Goal: Task Accomplishment & Management: Complete application form

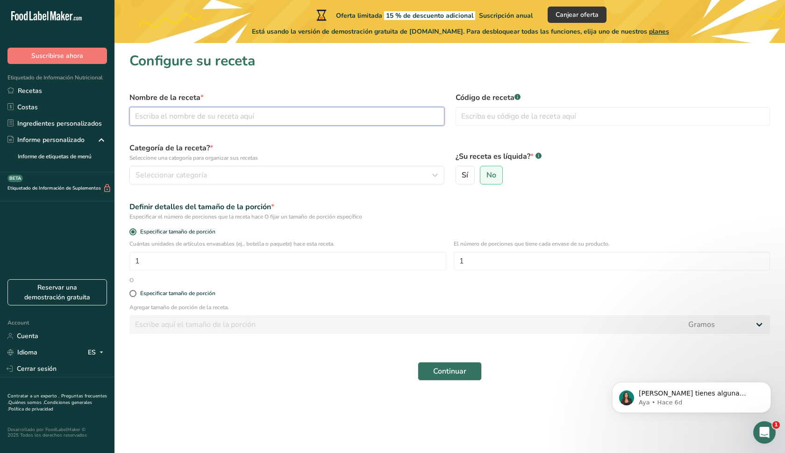
click at [294, 124] on input "text" at bounding box center [286, 116] width 315 height 19
type input "Salsa Macha Boldoria"
click at [206, 177] on span "Seleccionar categoría" at bounding box center [172, 175] width 72 height 11
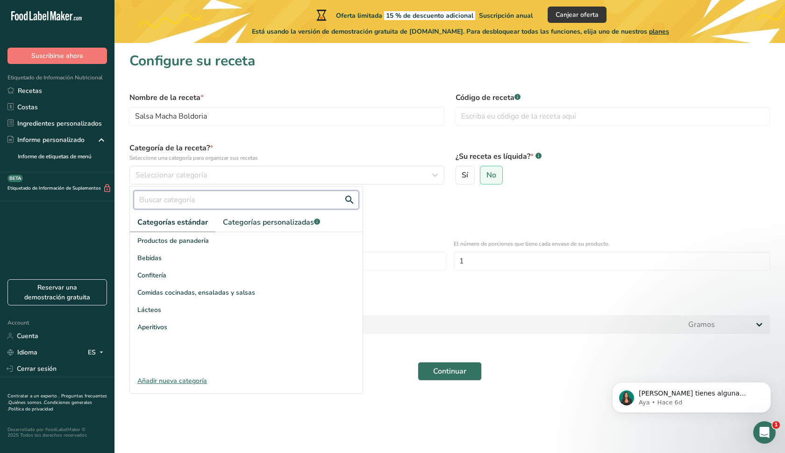
click at [198, 201] on input "text" at bounding box center [246, 200] width 225 height 19
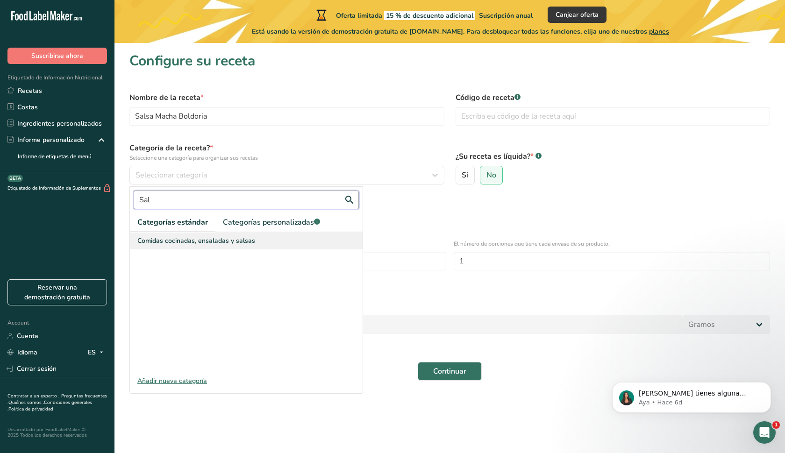
type input "Sal"
click at [186, 240] on span "Comidas cocinadas, ensaladas y salsas" at bounding box center [196, 241] width 118 height 10
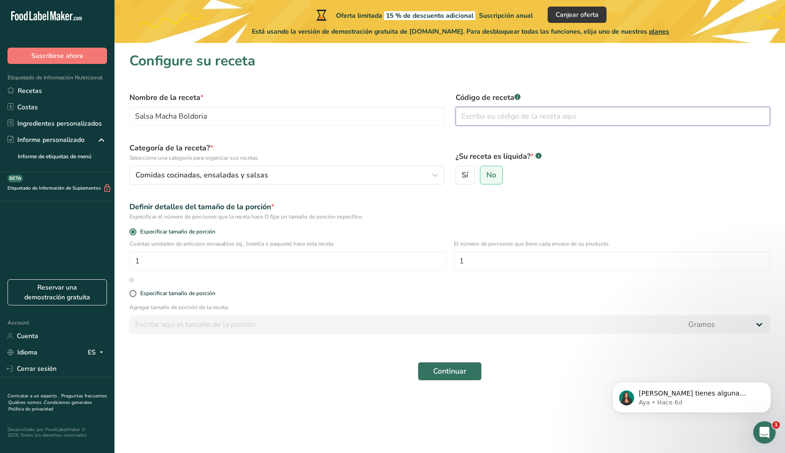
click at [491, 111] on input "text" at bounding box center [613, 116] width 315 height 19
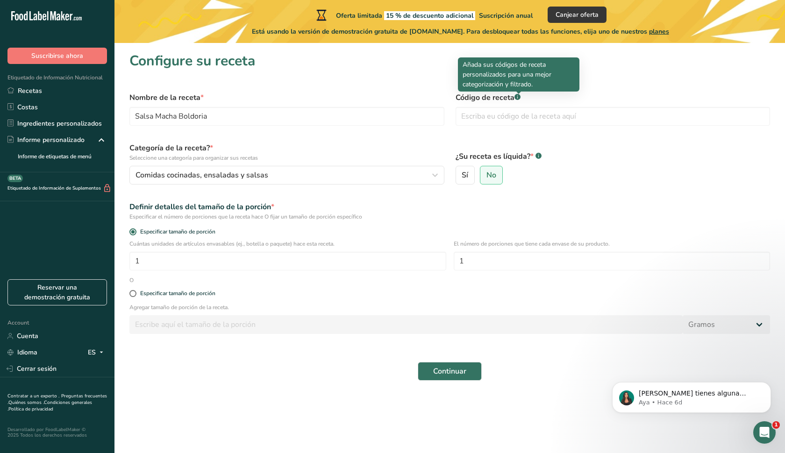
click at [520, 97] on rect at bounding box center [518, 97] width 6 height 6
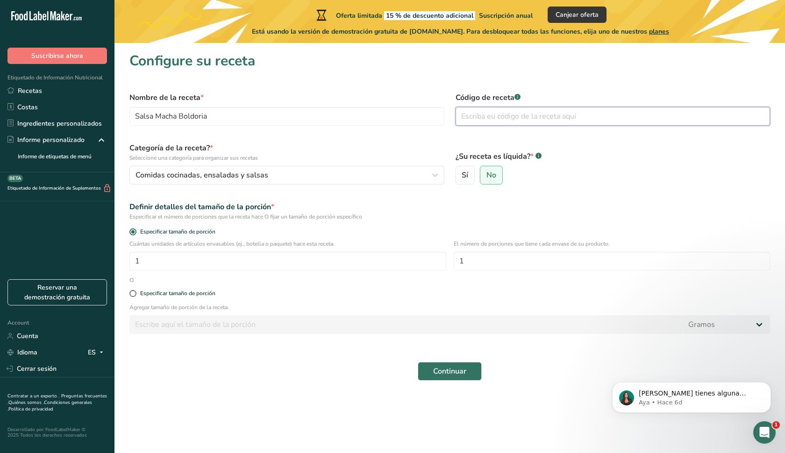
click at [515, 115] on input "text" at bounding box center [613, 116] width 315 height 19
type input "001"
click at [466, 176] on span "Sí" at bounding box center [465, 175] width 7 height 9
click at [462, 176] on input "Sí" at bounding box center [459, 175] width 6 height 6
radio input "true"
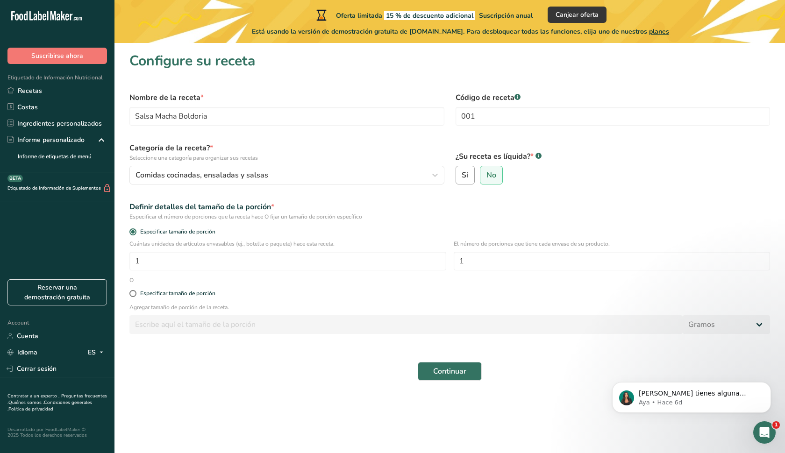
radio input "false"
select select "22"
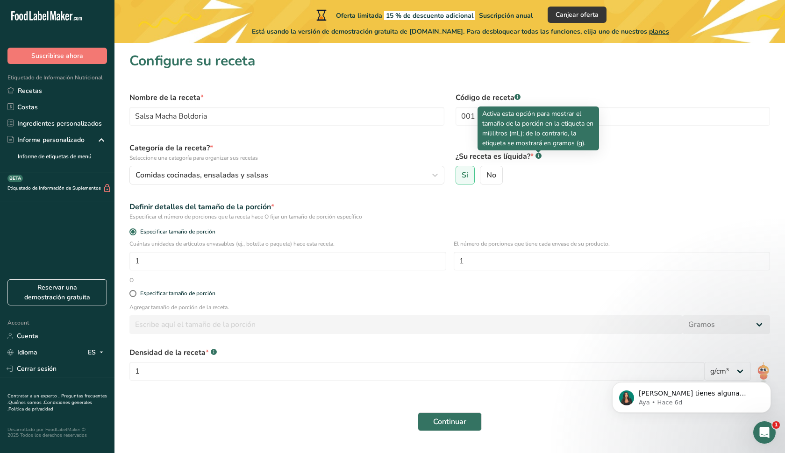
click at [539, 154] on div at bounding box center [538, 152] width 5 height 5
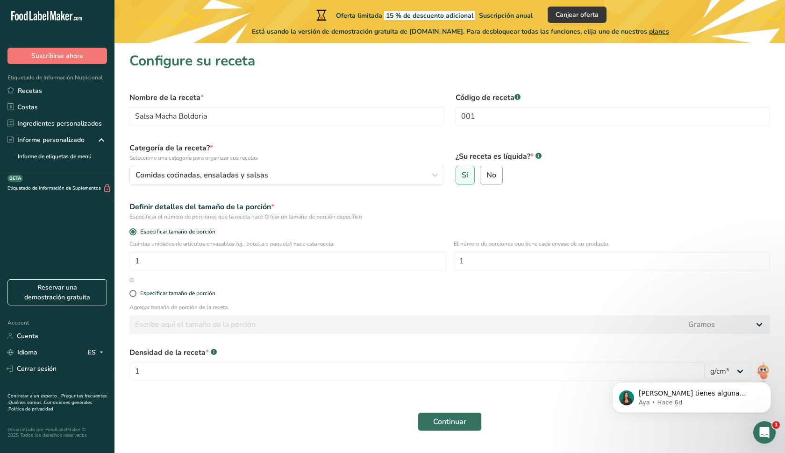
click at [499, 174] on label "No" at bounding box center [491, 175] width 23 height 19
click at [487, 174] on input "No" at bounding box center [483, 175] width 6 height 6
radio input "true"
radio input "false"
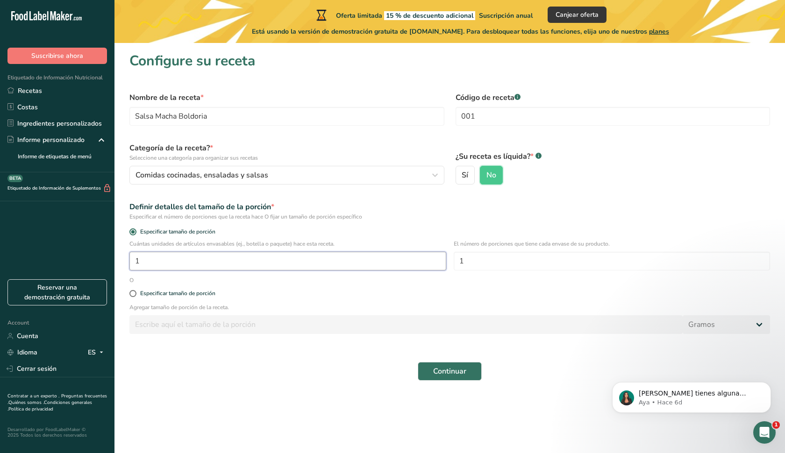
click at [241, 258] on input "1" at bounding box center [287, 261] width 317 height 19
click at [497, 262] on input "1" at bounding box center [612, 261] width 317 height 19
type input "2.56"
click at [135, 294] on span at bounding box center [132, 293] width 7 height 7
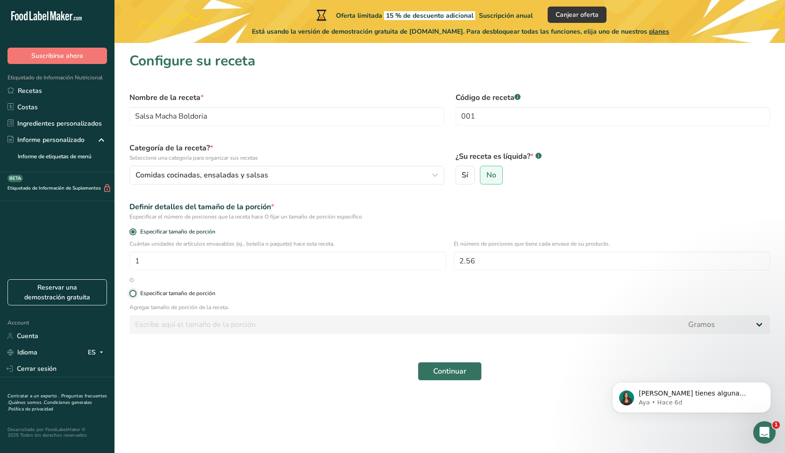
click at [135, 294] on input "Especificar tamaño de porción" at bounding box center [132, 294] width 6 height 6
radio input "true"
radio input "false"
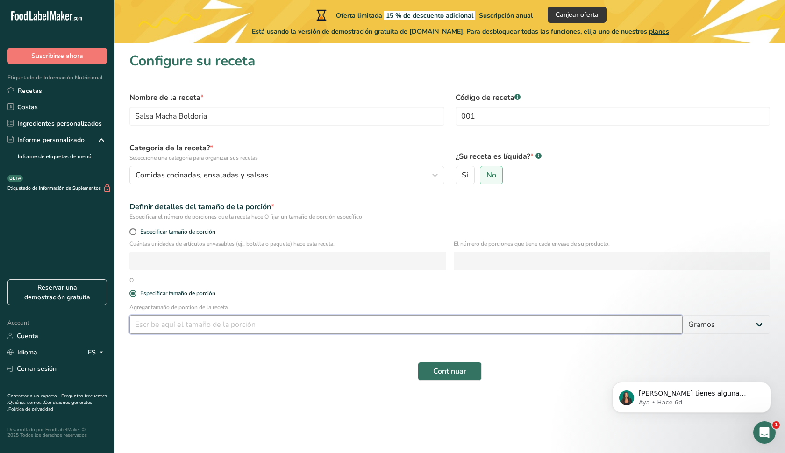
click at [159, 327] on input "number" at bounding box center [405, 324] width 553 height 19
type input "100"
click at [137, 230] on span "Especificar tamaño de porción" at bounding box center [175, 232] width 79 height 7
click at [136, 230] on input "Especificar tamaño de porción" at bounding box center [132, 232] width 6 height 6
radio input "true"
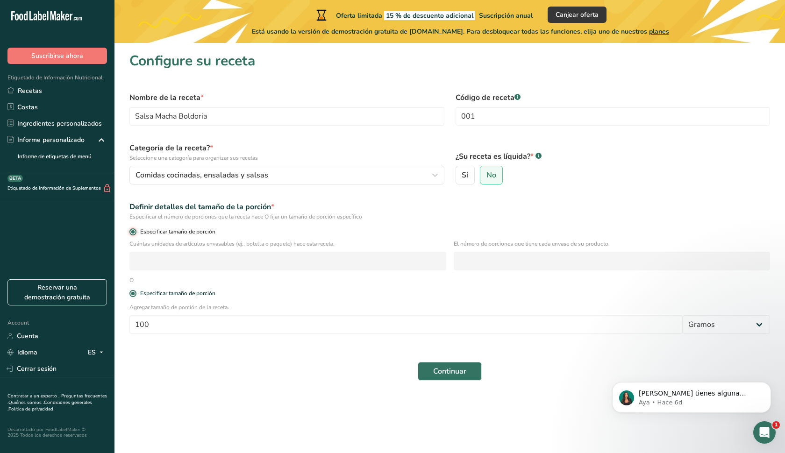
radio input "false"
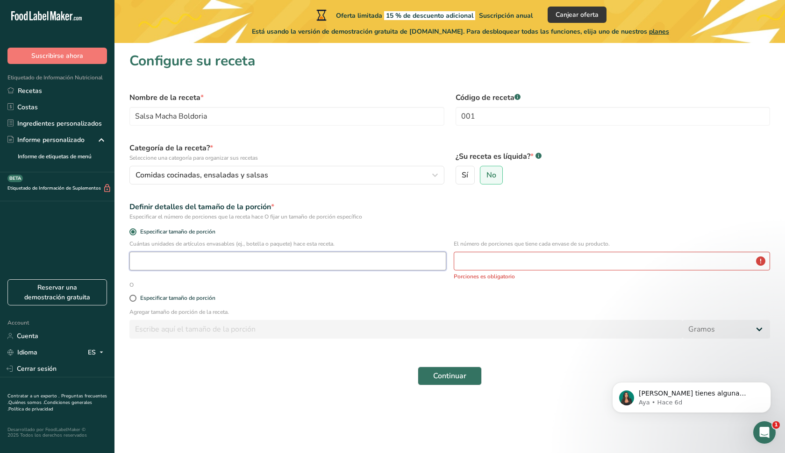
click at [348, 259] on input "number" at bounding box center [287, 261] width 317 height 19
type input "1"
click at [525, 265] on input "number" at bounding box center [612, 261] width 317 height 19
type input "2.56"
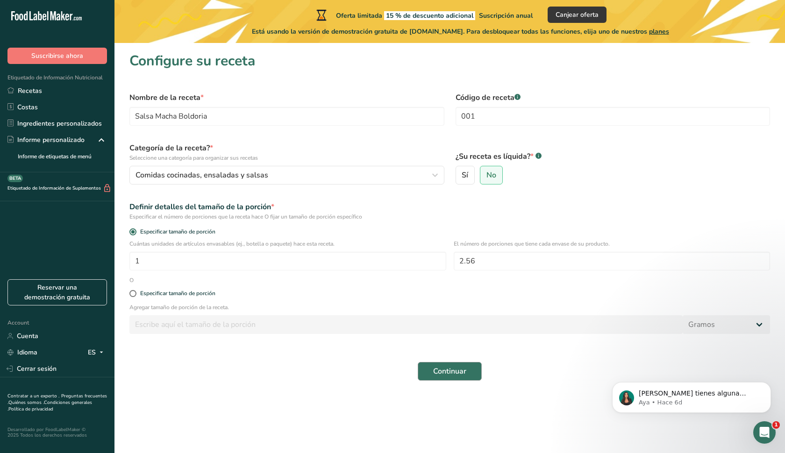
click at [448, 368] on span "Continuar" at bounding box center [449, 371] width 33 height 11
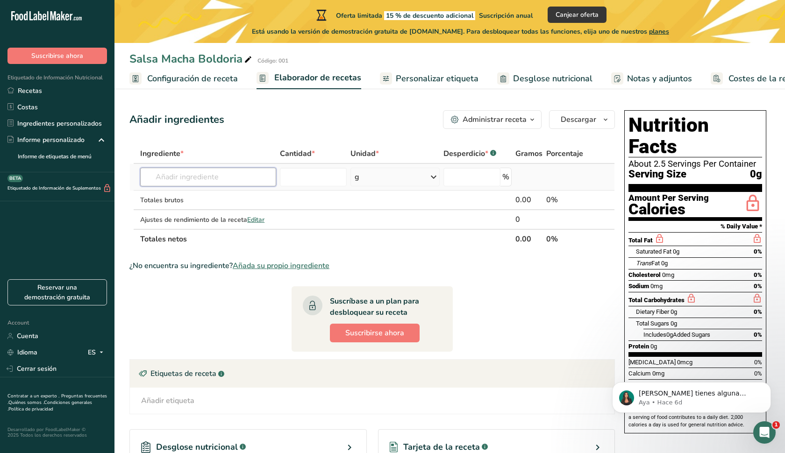
click at [222, 173] on input "text" at bounding box center [208, 177] width 136 height 19
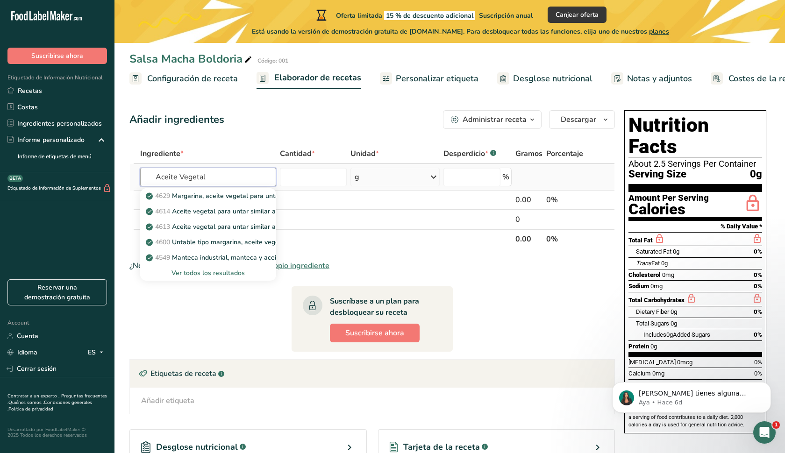
type input "Aceite Vegetal"
click at [191, 273] on div "Ver todos los resultados" at bounding box center [208, 273] width 121 height 10
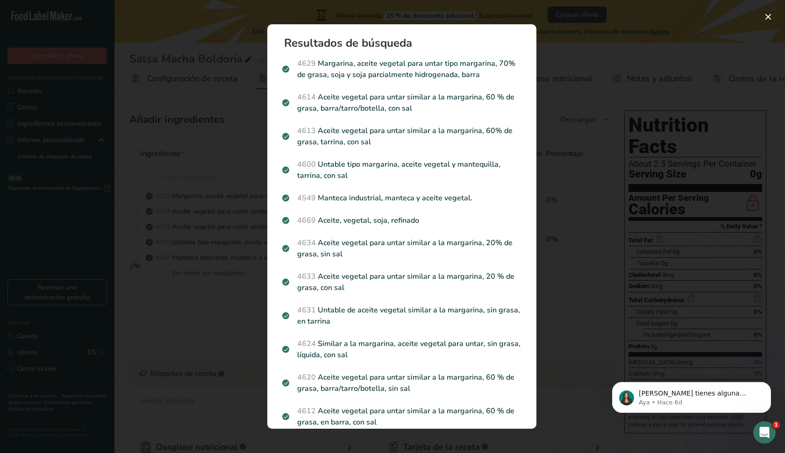
click at [224, 182] on div "Search results modal" at bounding box center [392, 226] width 785 height 453
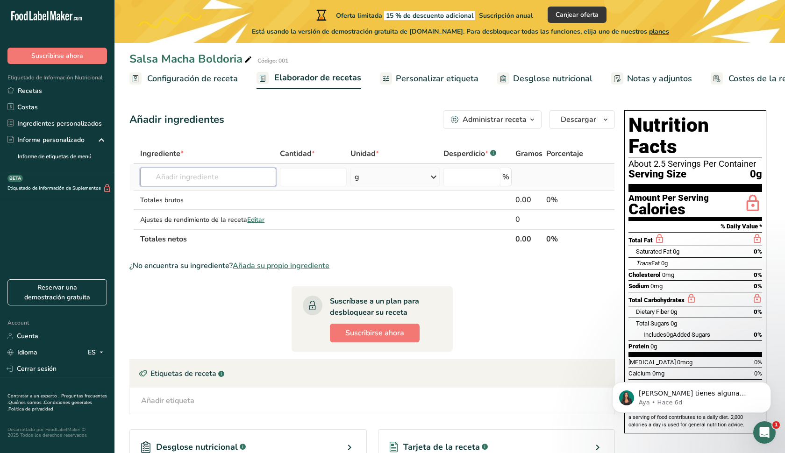
click at [198, 177] on input "text" at bounding box center [208, 177] width 136 height 19
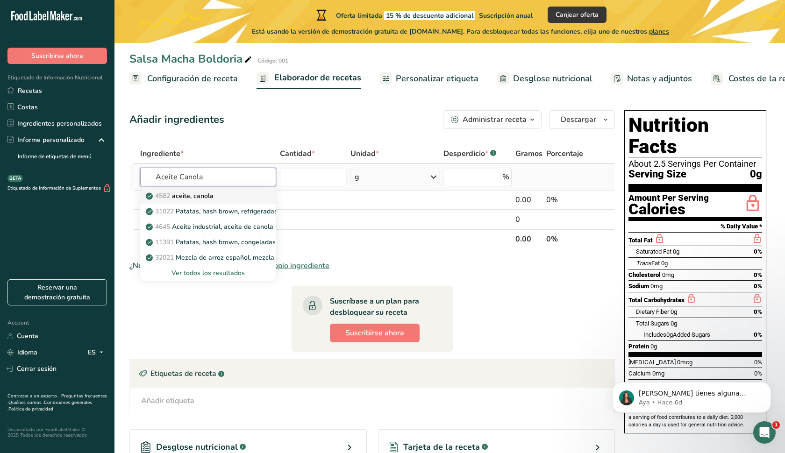
type input "Aceite Canola"
click at [194, 192] on p "4582 aceite, canola" at bounding box center [181, 196] width 66 height 10
type input "Oil, canola"
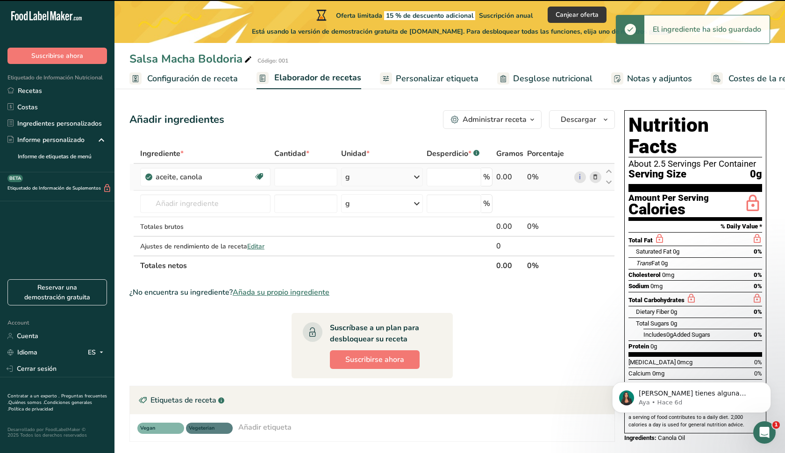
type input "0"
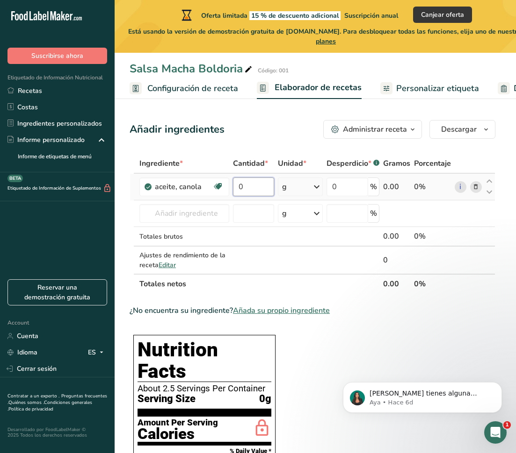
click at [253, 192] on input "0" at bounding box center [254, 187] width 42 height 19
type input "185"
click at [196, 219] on div "Ingrediente * Cantidad * Unidad * Desperdicio * .a-a{fill:#347362;}.b-a{fill:#f…" at bounding box center [311, 224] width 365 height 140
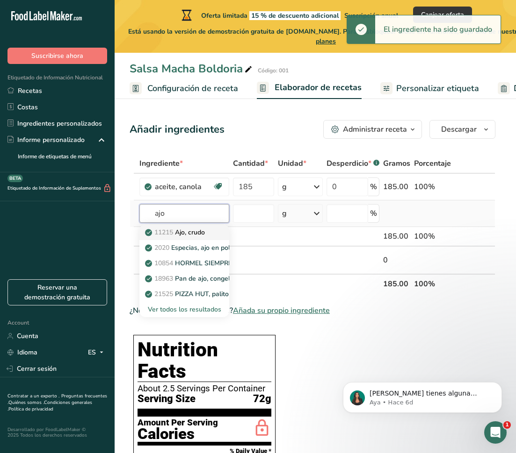
type input "ajo"
click at [192, 235] on p "11215 Ajo, crudo" at bounding box center [176, 233] width 58 height 10
type input "Garlic, raw"
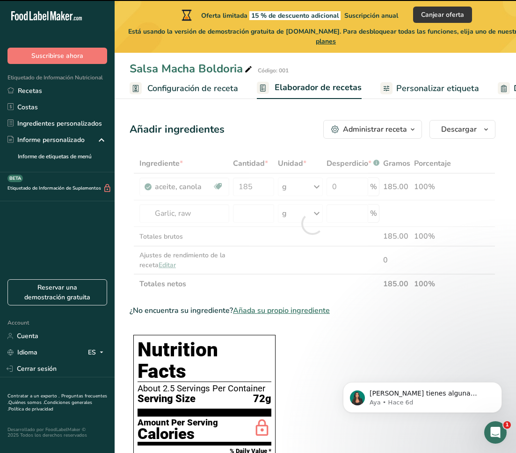
type input "0"
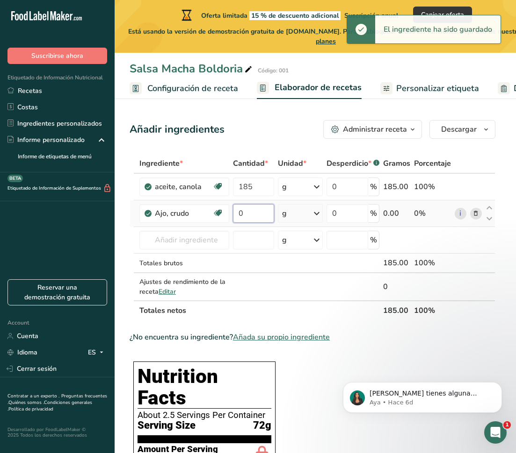
click at [246, 213] on input "0" at bounding box center [254, 213] width 42 height 19
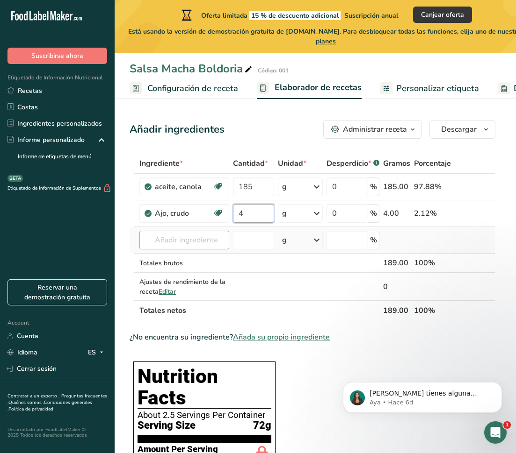
type input "4"
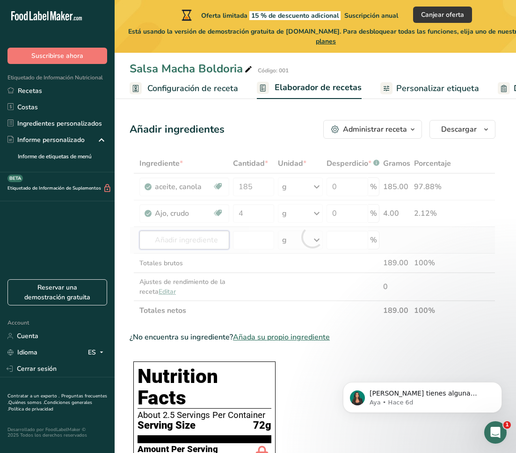
click at [192, 240] on div "Ingrediente * Cantidad * Unidad * Desperdicio * .a-a{fill:#347362;}.b-a{fill:#f…" at bounding box center [311, 237] width 365 height 167
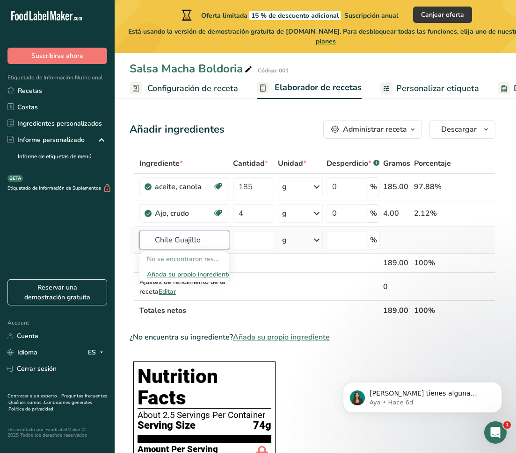
type input "Chile Guajillo"
click at [169, 275] on div "Añada su propio ingrediente" at bounding box center [184, 275] width 75 height 10
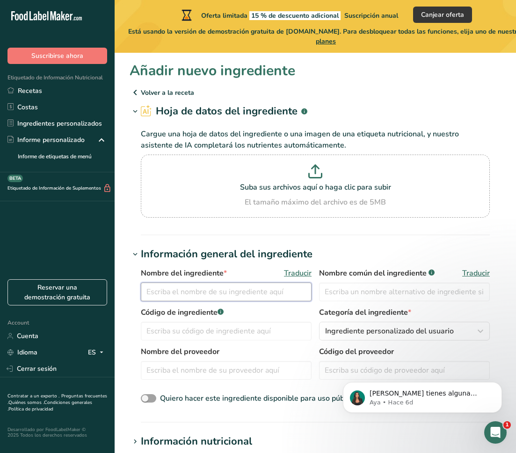
click at [191, 295] on input "text" at bounding box center [226, 292] width 171 height 19
type input "Chile Guajillo"
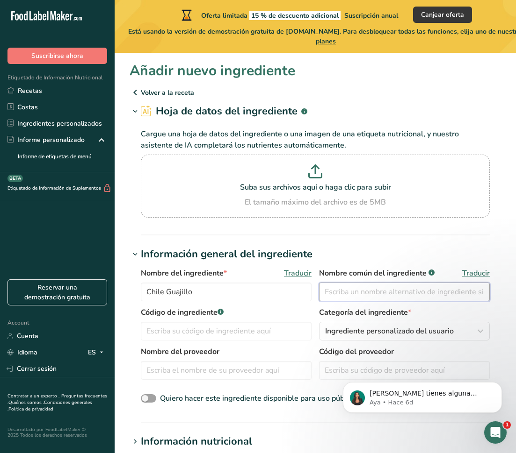
click at [385, 293] on input "text" at bounding box center [404, 292] width 171 height 19
click at [146, 91] on p "Volver a la receta" at bounding box center [314, 92] width 371 height 11
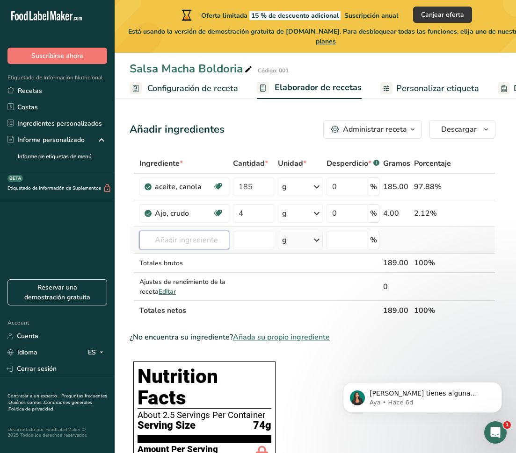
click at [182, 244] on input "text" at bounding box center [184, 240] width 90 height 19
type input "Guajiro"
drag, startPoint x: 181, startPoint y: 257, endPoint x: 183, endPoint y: 277, distance: 19.7
click at [183, 277] on div "Añada su propio ingrediente" at bounding box center [184, 275] width 75 height 10
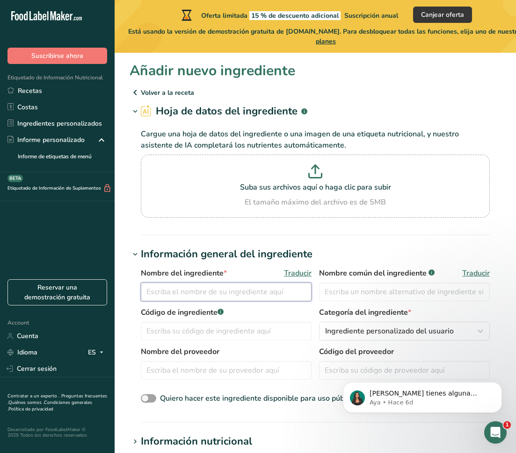
click at [199, 287] on input "text" at bounding box center [226, 292] width 171 height 19
type input "Chile Guajillo"
click at [297, 312] on label "Código de ingrediente .a-a{fill:#347362;}.b-a{fill:#fff;}" at bounding box center [226, 312] width 171 height 11
click at [385, 335] on span "Ingrediente personalizado del usuario" at bounding box center [389, 331] width 129 height 11
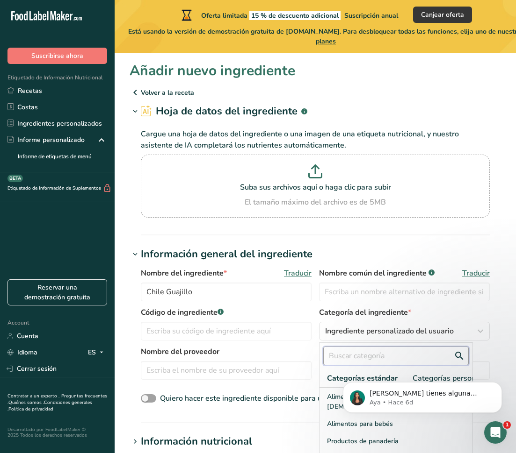
click at [360, 361] on input "text" at bounding box center [395, 356] width 145 height 19
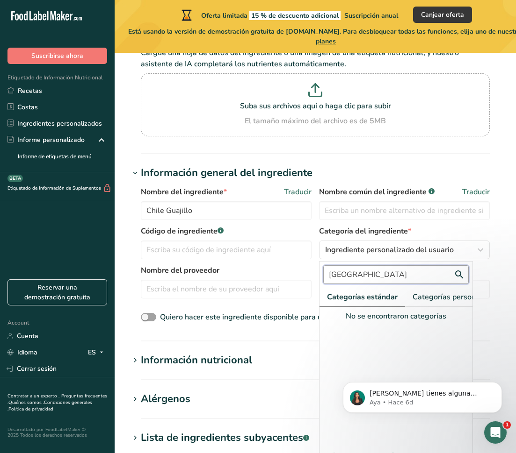
scroll to position [101, 0]
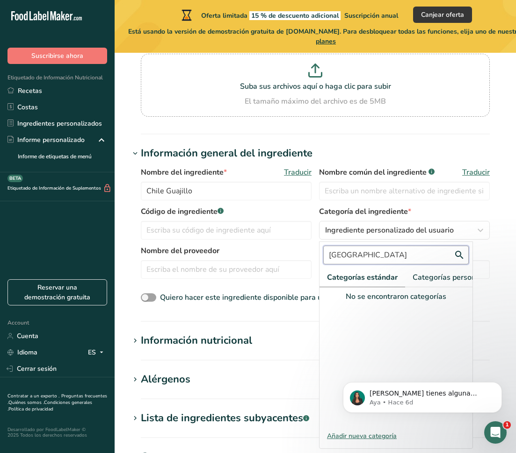
click at [376, 258] on input "[GEOGRAPHIC_DATA]" at bounding box center [395, 255] width 145 height 19
type input "Vege"
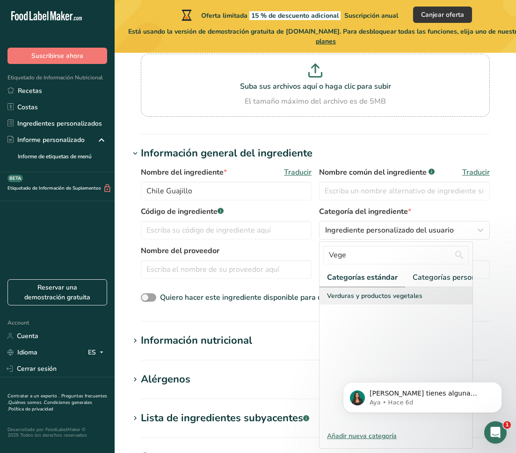
click at [376, 294] on span "Verduras y productos vegetales" at bounding box center [374, 296] width 95 height 10
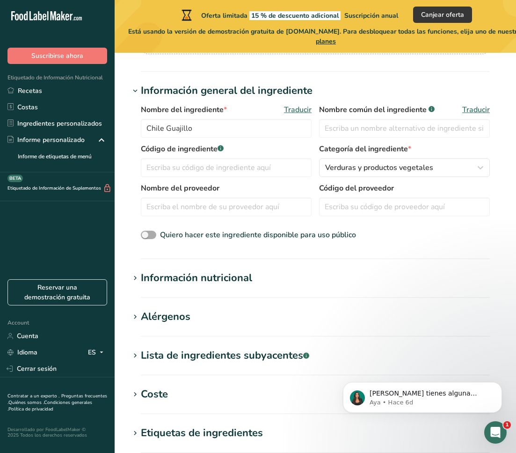
scroll to position [164, 0]
click at [225, 280] on div "Información nutricional" at bounding box center [196, 277] width 111 height 15
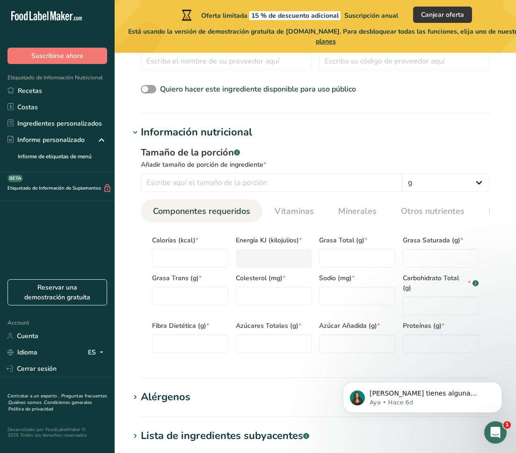
scroll to position [313, 0]
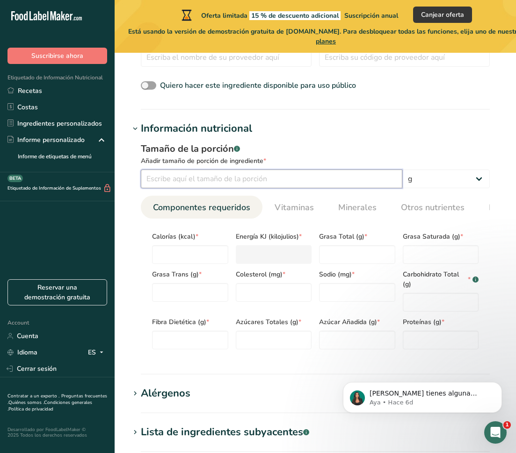
click at [222, 178] on input "number" at bounding box center [271, 179] width 261 height 19
type input "100"
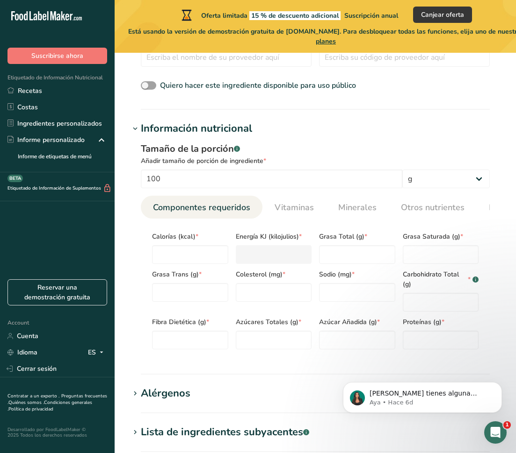
click at [186, 244] on div "Calorías (kcal) *" at bounding box center [190, 245] width 84 height 38
click at [183, 254] on input "number" at bounding box center [190, 254] width 76 height 19
type input "3"
type KJ "12.6"
type input "33"
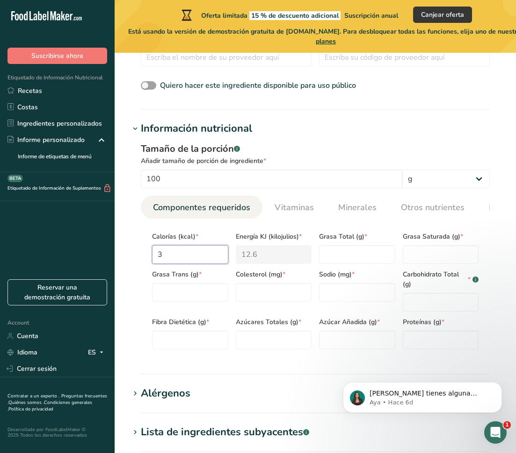
type KJ "138.1"
type input "330"
type KJ "1380.7"
type input "330"
click at [362, 256] on Fat "number" at bounding box center [357, 254] width 76 height 19
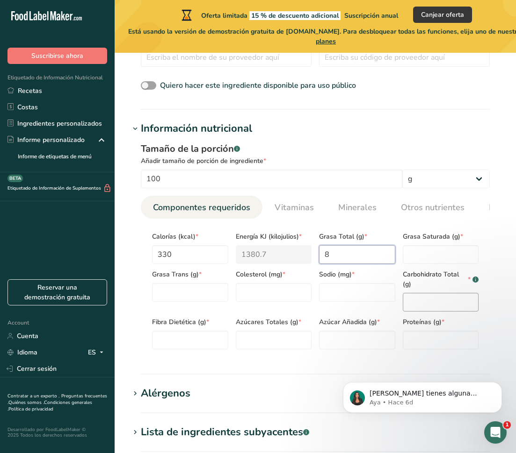
type Fat "8"
click at [430, 305] on Carbohydrates "number" at bounding box center [440, 302] width 76 height 19
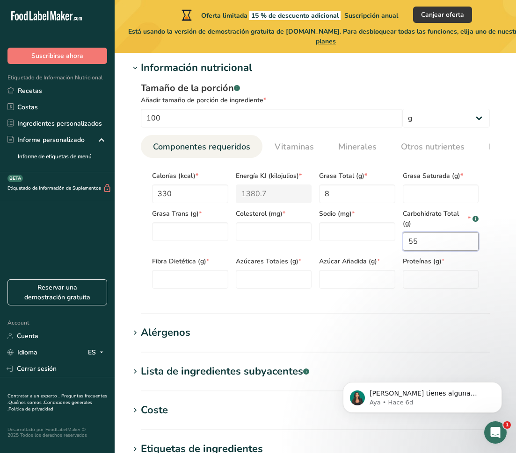
scroll to position [374, 0]
type Carbohydrates "55"
click at [438, 285] on input "number" at bounding box center [440, 279] width 76 height 19
type input "10"
click at [423, 195] on Fat "number" at bounding box center [440, 193] width 76 height 19
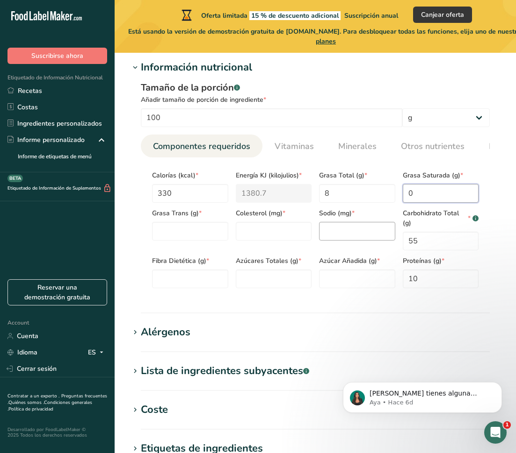
type Fat "0"
click at [351, 234] on input "number" at bounding box center [357, 231] width 76 height 19
type input "0"
click at [291, 238] on input "number" at bounding box center [274, 231] width 76 height 19
type input "0"
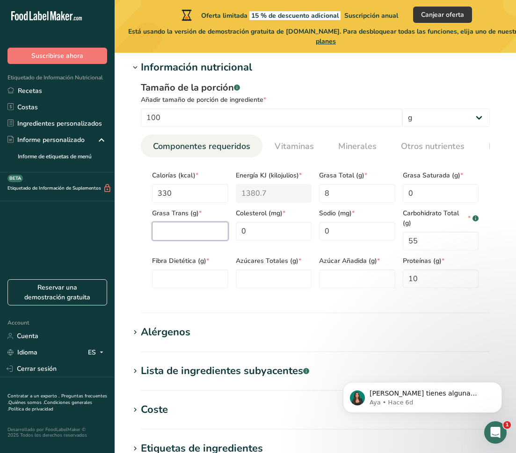
click at [205, 228] on Fat "number" at bounding box center [190, 231] width 76 height 19
type Fat "0"
click at [203, 279] on Fiber "number" at bounding box center [190, 279] width 76 height 19
type Fiber "10"
click at [278, 280] on Sugars "number" at bounding box center [274, 279] width 76 height 19
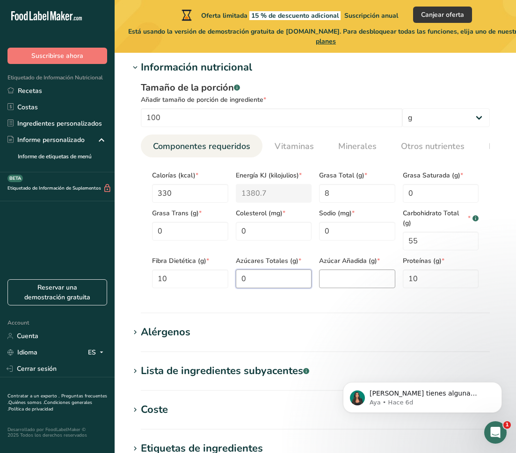
type Sugars "0"
click at [340, 280] on Sugars "number" at bounding box center [357, 279] width 76 height 19
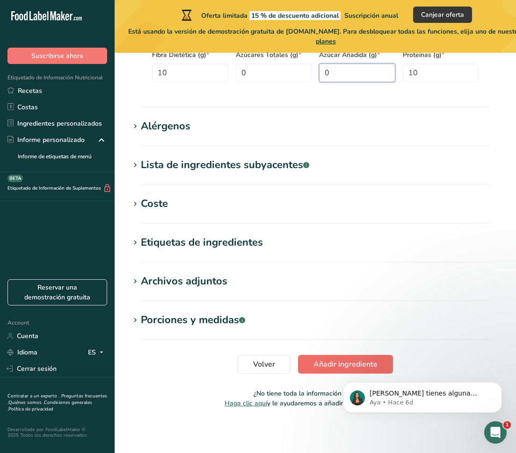
type Sugars "0"
click at [330, 365] on span "Añadir ingrediente" at bounding box center [345, 364] width 64 height 11
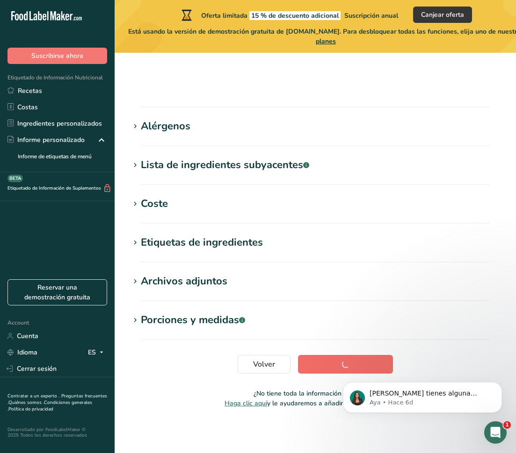
scroll to position [101, 0]
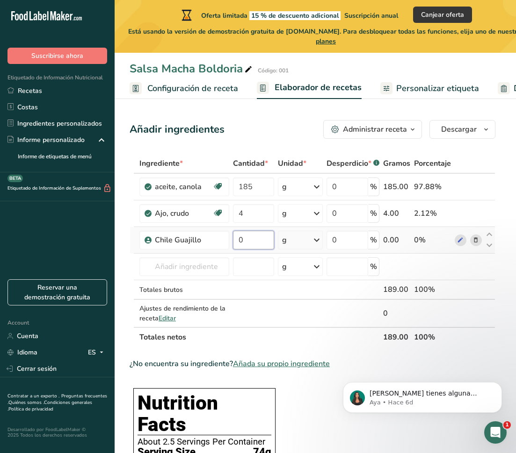
click at [244, 245] on input "0" at bounding box center [254, 240] width 42 height 19
type input "8"
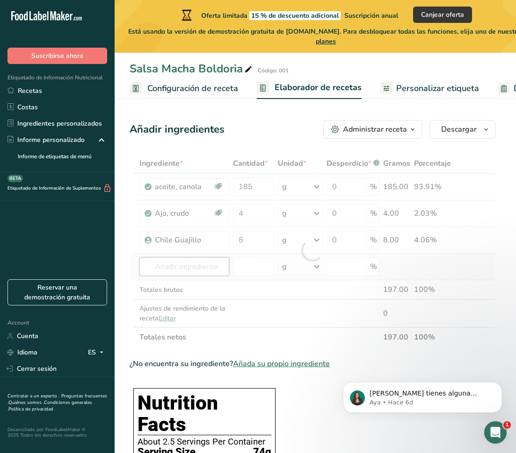
click at [173, 266] on div "Ingrediente * Cantidad * Unidad * Desperdicio * .a-a{fill:#347362;}.b-a{fill:#f…" at bounding box center [311, 250] width 365 height 193
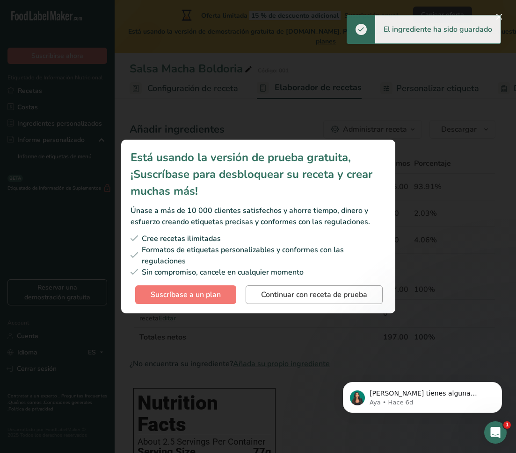
click at [278, 294] on span "Continuar con receta de prueba" at bounding box center [314, 294] width 106 height 11
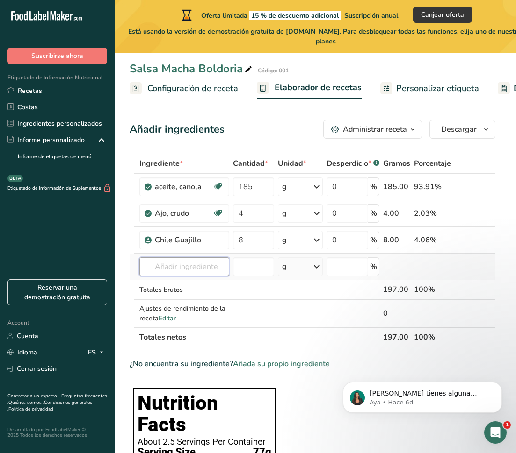
click at [172, 265] on input "text" at bounding box center [184, 267] width 90 height 19
type input "Chile Puja"
click at [165, 305] on div "Añada su propio ingrediente" at bounding box center [184, 301] width 75 height 10
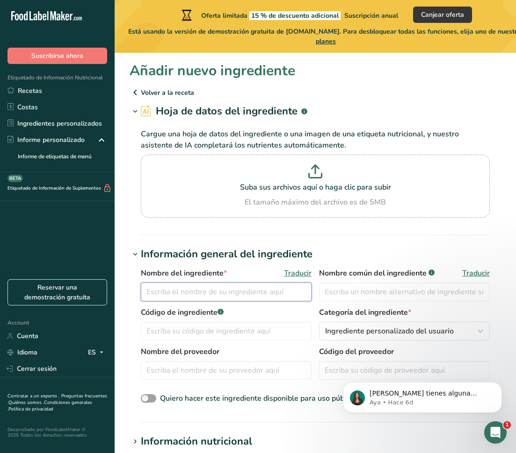
click at [244, 295] on input "text" at bounding box center [226, 292] width 171 height 19
type input "Chile Puya"
click at [358, 328] on span "Ingrediente personalizado del usuario" at bounding box center [389, 331] width 129 height 11
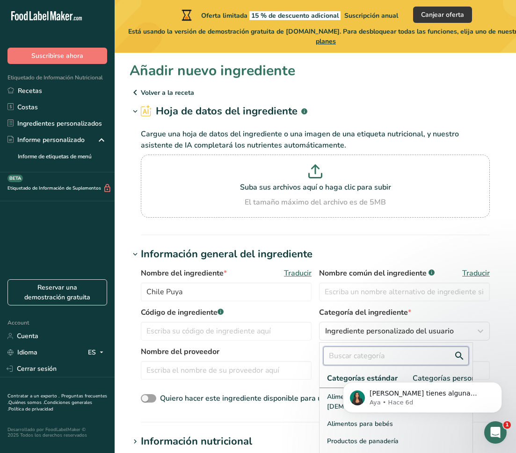
click at [351, 352] on input "text" at bounding box center [395, 356] width 145 height 19
type input "[PERSON_NAME]"
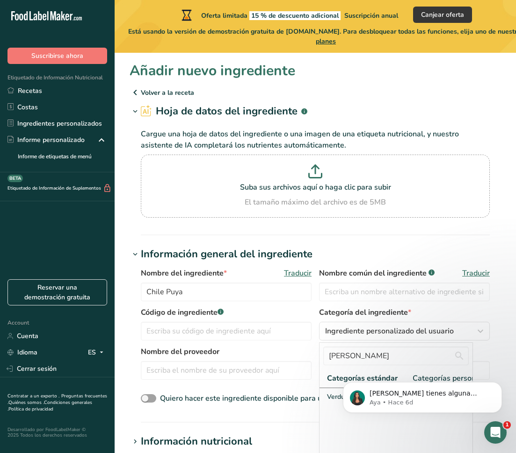
click at [333, 404] on body "[PERSON_NAME] tienes alguna pregunta no dudes en consultarnos. ¡Estamos aquí pa…" at bounding box center [421, 395] width 179 height 58
click html "[PERSON_NAME] tienes alguna pregunta no dudes en consultarnos. ¡Estamos aquí pa…"
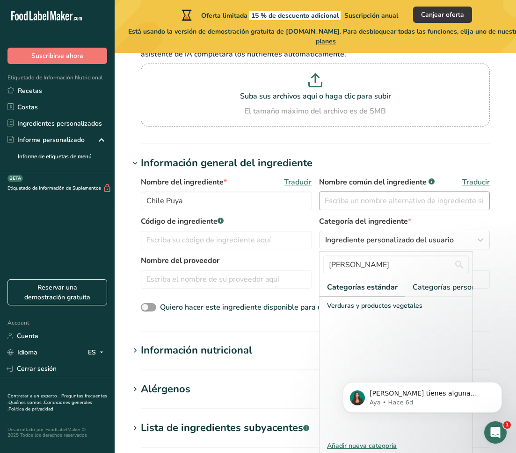
scroll to position [94, 0]
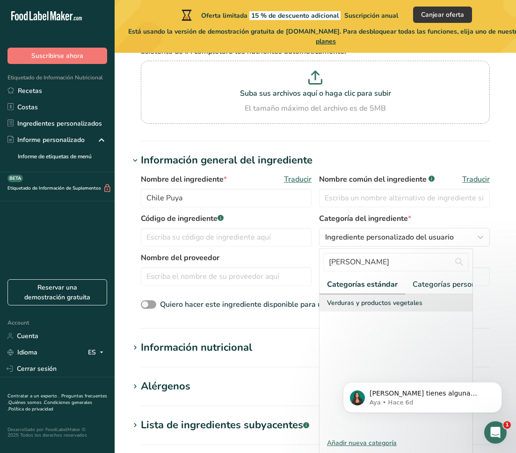
click at [391, 306] on span "Verduras y productos vegetales" at bounding box center [374, 303] width 95 height 10
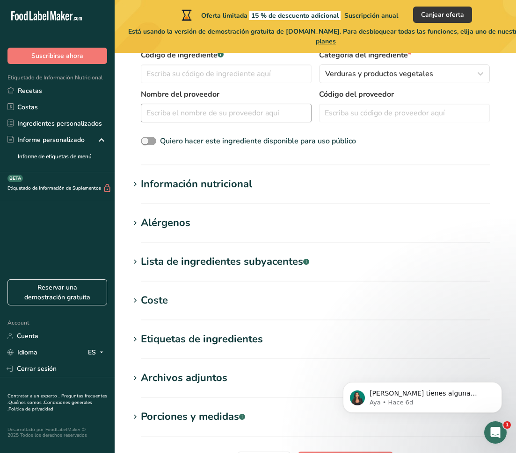
scroll to position [271, 0]
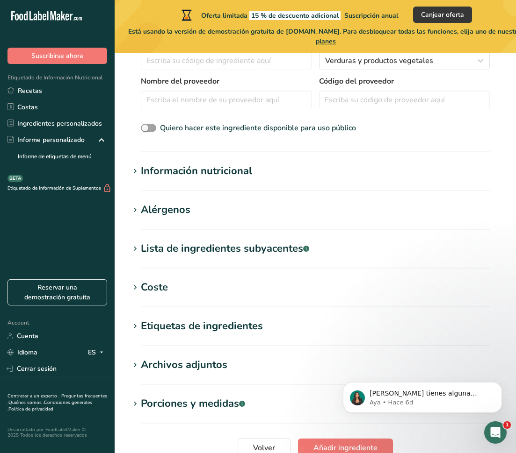
click at [185, 170] on div "Información nutricional" at bounding box center [196, 171] width 111 height 15
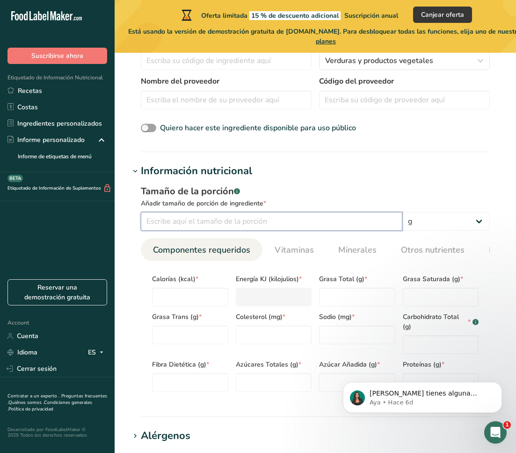
click at [257, 216] on input "number" at bounding box center [271, 221] width 261 height 19
type input "100"
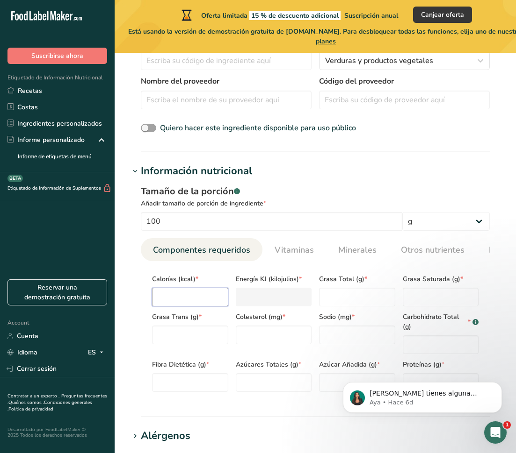
click at [196, 295] on input "number" at bounding box center [190, 297] width 76 height 19
type input "3"
type KJ "12.6"
type input "32"
type KJ "133.9"
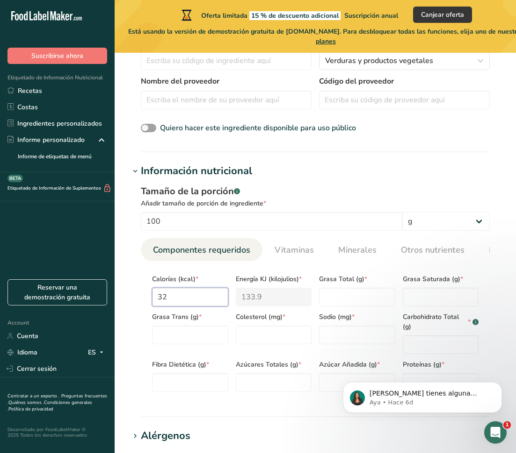
type input "320"
type KJ "1338.9"
type input "320"
click at [422, 348] on Carbohydrates "number" at bounding box center [440, 345] width 76 height 19
type Carbohydrates "64"
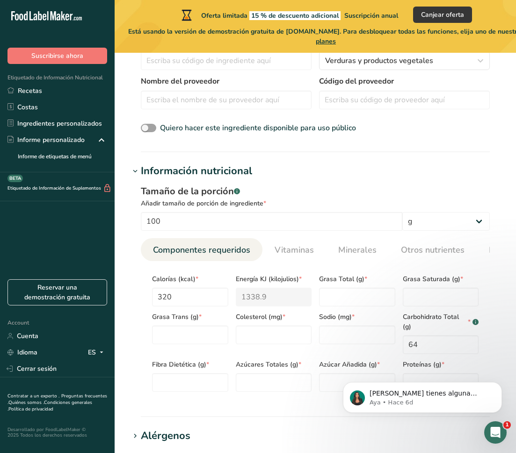
click at [409, 380] on body "[PERSON_NAME] tienes alguna pregunta no dudes en consultarnos. ¡Estamos aquí pa…" at bounding box center [421, 395] width 179 height 58
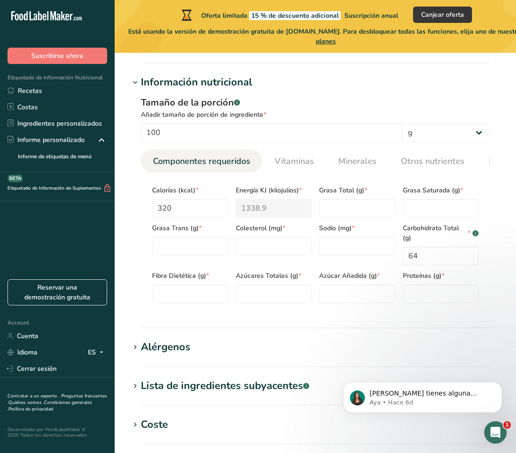
scroll to position [379, 0]
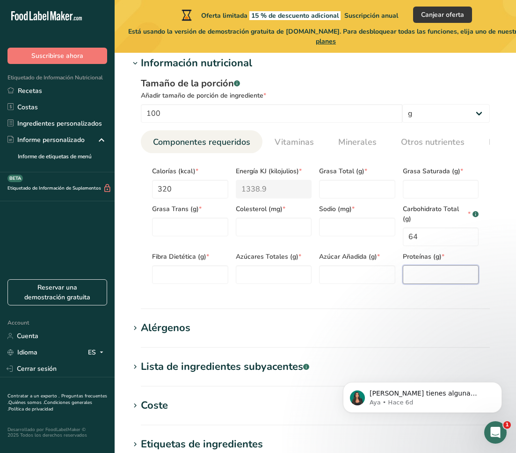
click at [424, 276] on input "number" at bounding box center [440, 274] width 76 height 19
type input "14"
click at [355, 193] on Fat "number" at bounding box center [357, 189] width 76 height 19
type Fat "6"
click at [422, 194] on Fat "number" at bounding box center [440, 189] width 76 height 19
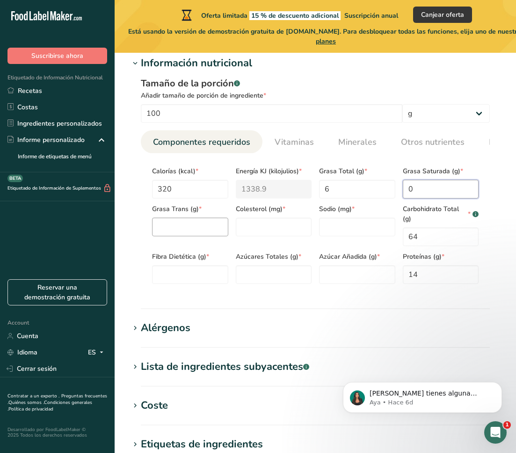
type Fat "0"
click at [192, 233] on Fat "number" at bounding box center [190, 227] width 76 height 19
type Fat "0"
click at [166, 282] on Fiber "number" at bounding box center [190, 274] width 76 height 19
type Fiber "0"
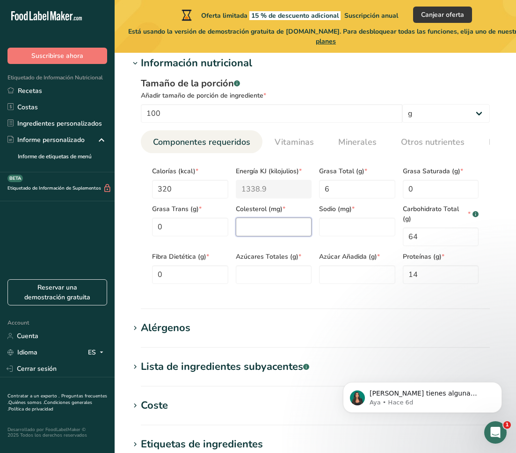
click at [250, 233] on input "number" at bounding box center [274, 227] width 76 height 19
type input "0"
click at [251, 281] on Sugars "number" at bounding box center [274, 274] width 76 height 19
type Sugars "0"
click at [328, 234] on input "number" at bounding box center [357, 227] width 76 height 19
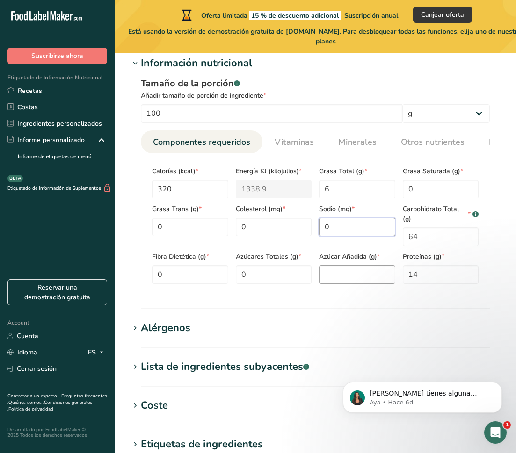
type input "0"
click at [332, 275] on Sugars "number" at bounding box center [357, 274] width 76 height 19
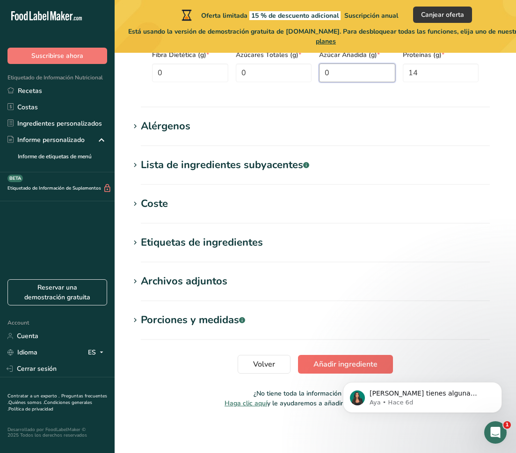
type Sugars "0"
click at [322, 363] on span "Añadir ingrediente" at bounding box center [345, 364] width 64 height 11
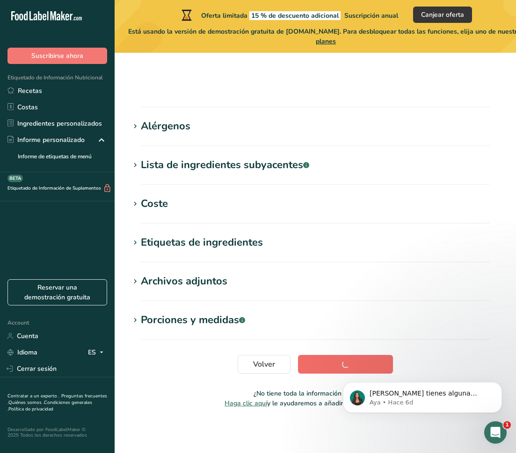
scroll to position [101, 0]
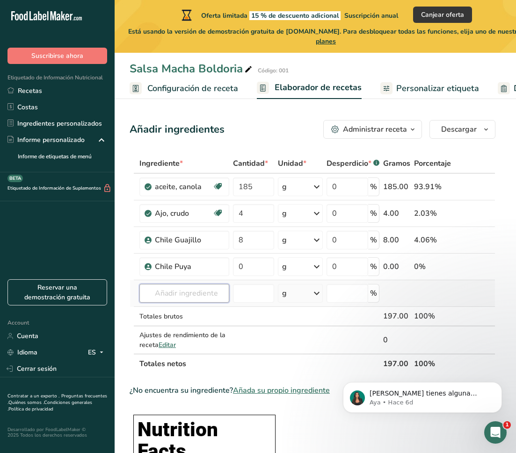
click at [161, 297] on input "text" at bounding box center [184, 293] width 90 height 19
type input "Chile ancho"
click at [185, 325] on div "Añada su propio ingrediente" at bounding box center [184, 328] width 75 height 10
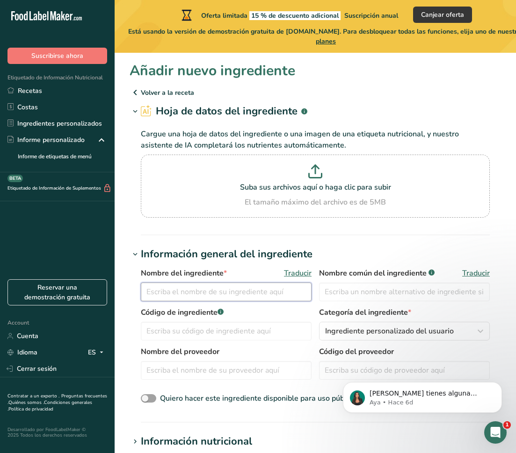
click at [187, 293] on input "text" at bounding box center [226, 292] width 171 height 19
type input "Chile Ancho"
click at [338, 332] on span "Ingrediente personalizado del usuario" at bounding box center [389, 331] width 129 height 11
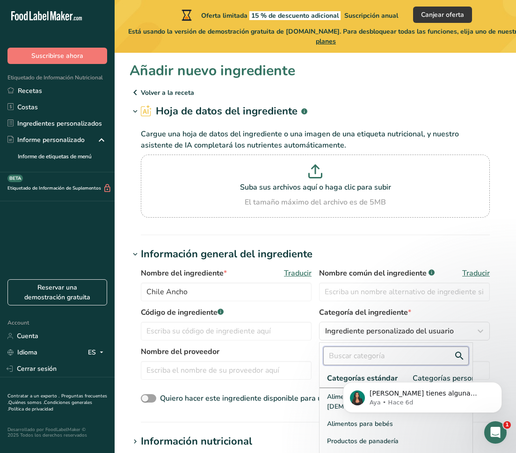
click at [340, 354] on input "text" at bounding box center [395, 356] width 145 height 19
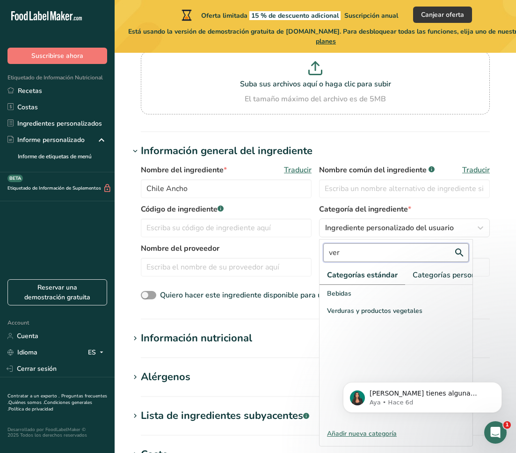
scroll to position [111, 0]
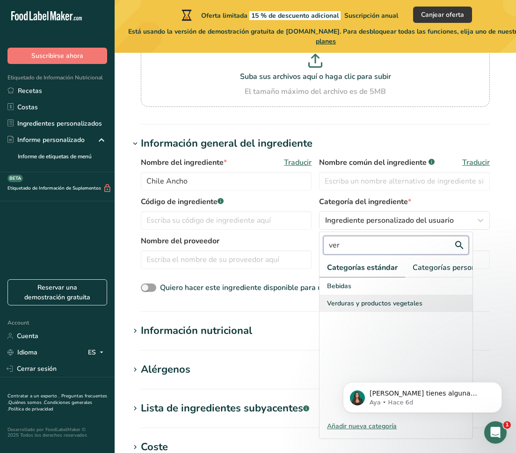
type input "ver"
click at [348, 310] on div "Verduras y productos vegetales" at bounding box center [395, 303] width 153 height 17
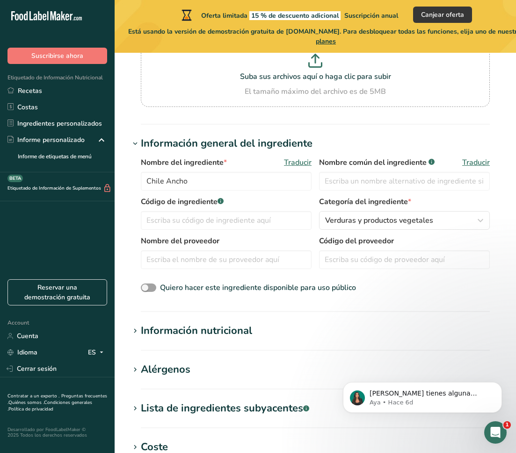
click at [246, 333] on div "Información nutricional" at bounding box center [196, 330] width 111 height 15
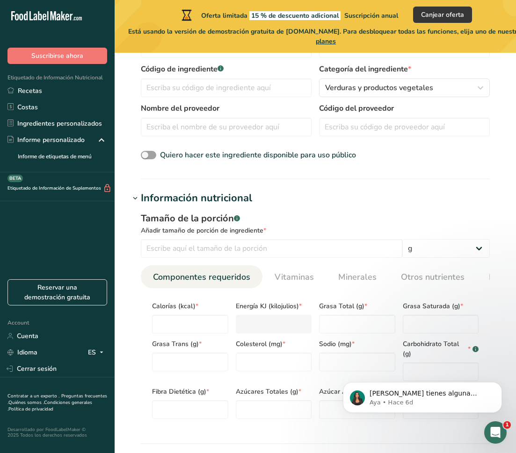
scroll to position [250, 0]
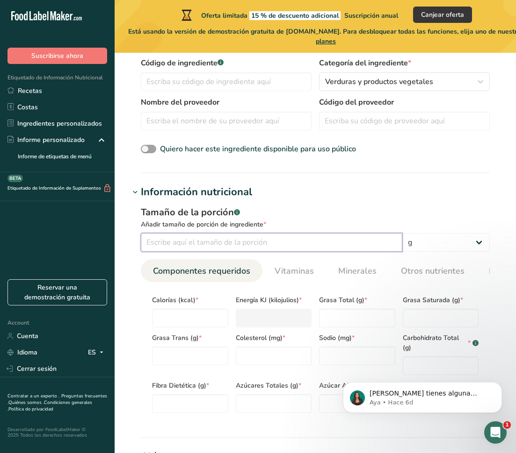
click at [218, 241] on input "number" at bounding box center [271, 242] width 261 height 19
type input "100"
click at [201, 315] on input "number" at bounding box center [190, 318] width 76 height 19
type input "2"
type KJ "8.4"
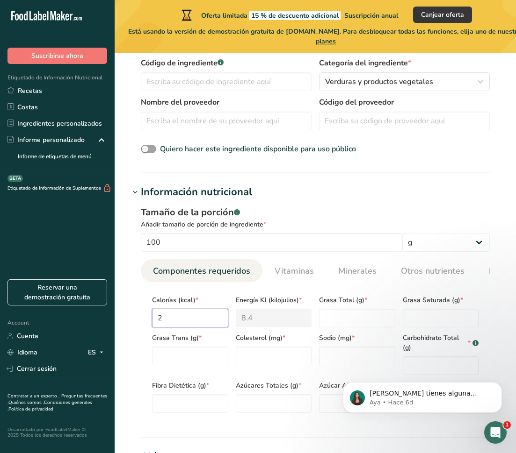
type input "28"
type KJ "117.2"
type input "282"
type KJ "1179.9"
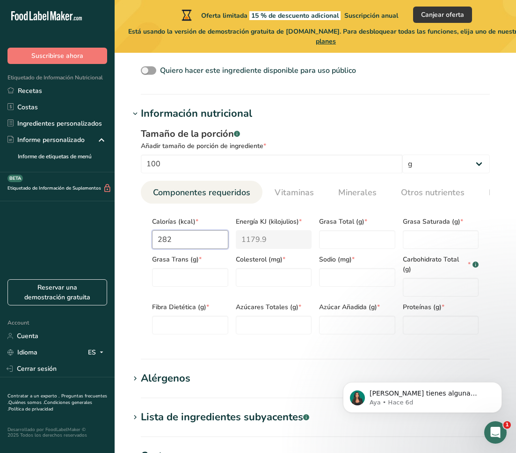
scroll to position [330, 0]
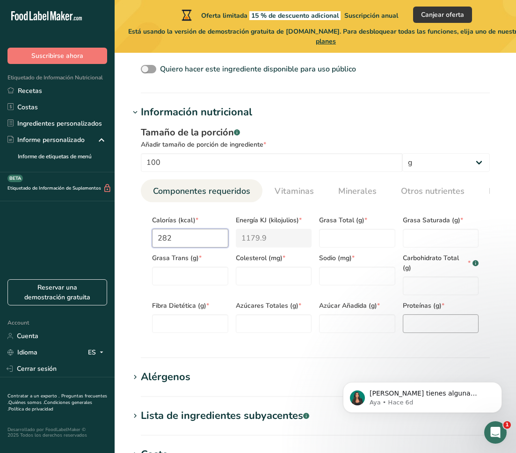
type input "282"
click at [424, 326] on input "number" at bounding box center [440, 324] width 76 height 19
type input "11.2"
click at [360, 241] on Fat "number" at bounding box center [357, 238] width 76 height 19
type Fat "10.7"
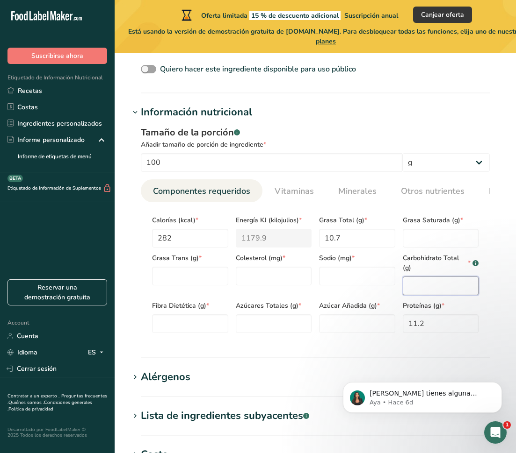
click at [416, 286] on Carbohydrates "number" at bounding box center [440, 286] width 76 height 19
type Carbohydrates "52"
click at [187, 330] on Fiber "number" at bounding box center [190, 324] width 76 height 19
type Fiber "24"
click at [203, 275] on Fat "number" at bounding box center [190, 276] width 76 height 19
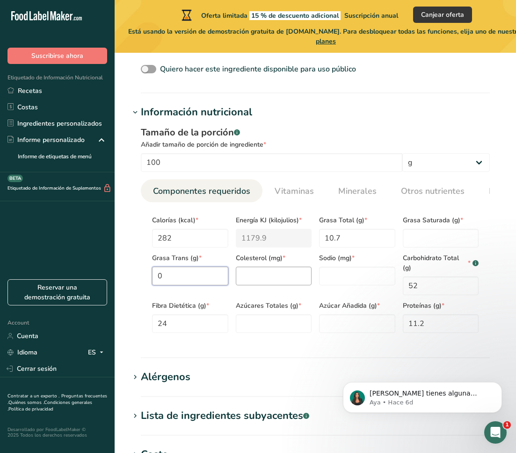
type Fat "0"
click at [267, 273] on input "number" at bounding box center [274, 276] width 76 height 19
type input "0"
click at [250, 333] on Sugars "number" at bounding box center [274, 324] width 76 height 19
type Sugars "0"
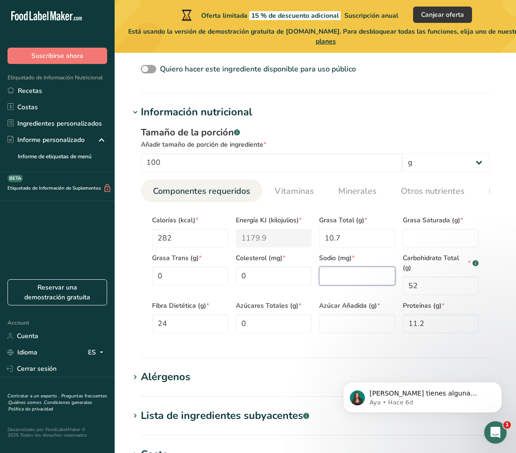
click at [337, 275] on input "number" at bounding box center [357, 276] width 76 height 19
type input "0"
click at [422, 238] on Fat "number" at bounding box center [440, 238] width 76 height 19
type Fat "0"
click at [352, 332] on Sugars "number" at bounding box center [357, 324] width 76 height 19
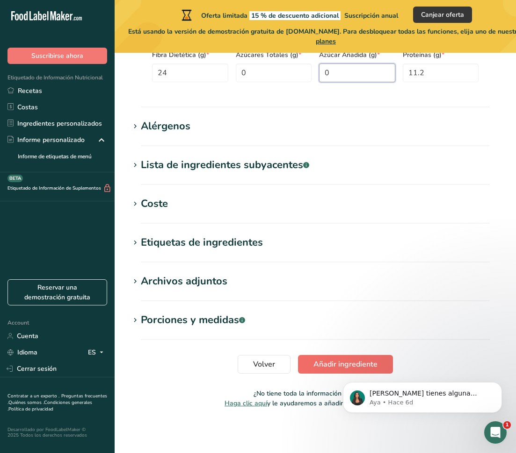
type Sugars "0"
click at [328, 366] on span "Añadir ingrediente" at bounding box center [345, 364] width 64 height 11
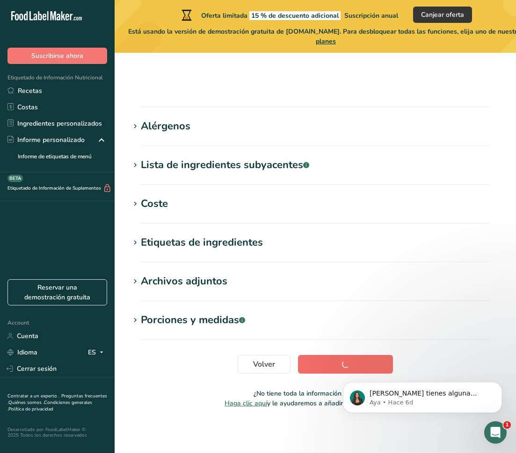
scroll to position [101, 0]
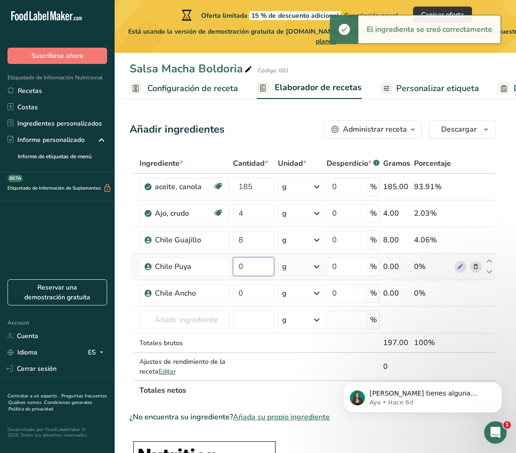
click at [250, 263] on input "0" at bounding box center [254, 267] width 42 height 19
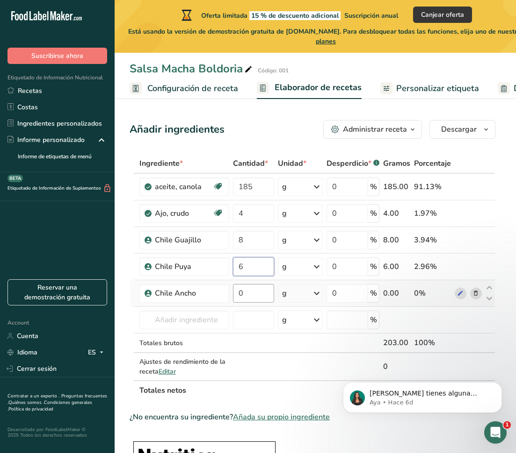
type input "6"
click at [251, 297] on div "Ingrediente * Cantidad * Unidad * Desperdicio * .a-a{fill:#347362;}.b-a{fill:#f…" at bounding box center [311, 277] width 365 height 247
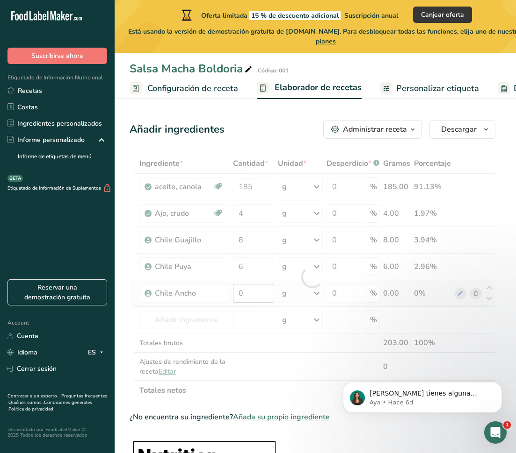
click at [251, 297] on div at bounding box center [311, 277] width 365 height 247
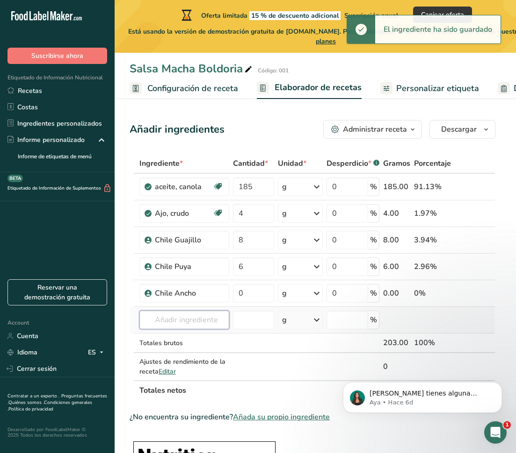
click at [195, 317] on input "text" at bounding box center [184, 320] width 90 height 19
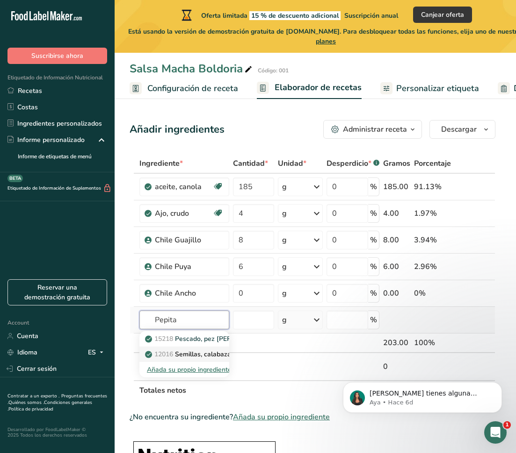
type input "Pepita"
click at [167, 350] on span "12016" at bounding box center [163, 354] width 19 height 9
type input "Seeds, pumpkin and squash seed kernels, roasted, without salt"
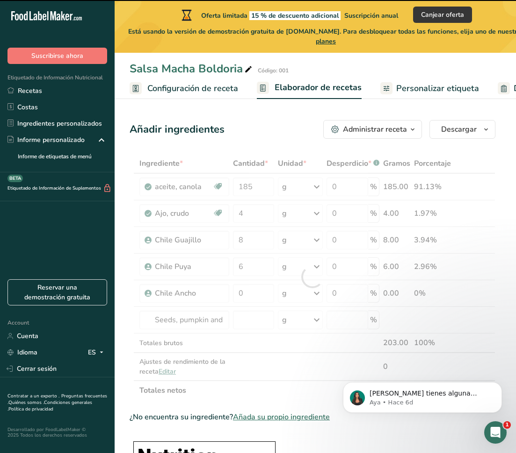
type input "0"
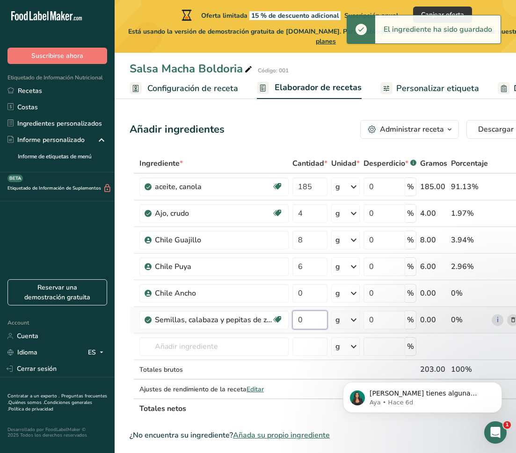
click at [313, 324] on input "0" at bounding box center [309, 320] width 35 height 19
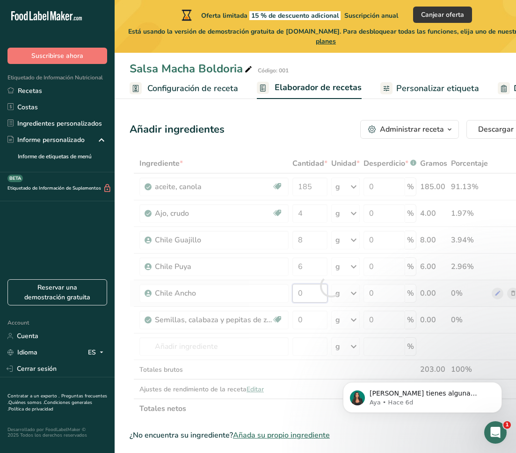
click at [311, 295] on div "Ingrediente * Cantidad * Unidad * Desperdicio * .a-a{fill:#347362;}.b-a{fill:#f…" at bounding box center [330, 286] width 402 height 265
click at [311, 295] on div at bounding box center [330, 286] width 402 height 265
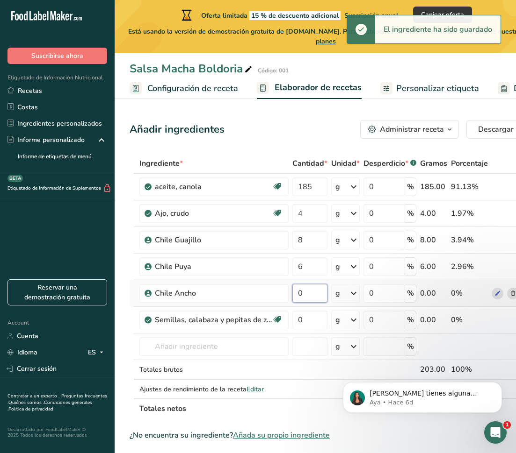
click at [302, 295] on input "0" at bounding box center [309, 293] width 35 height 19
type input "9"
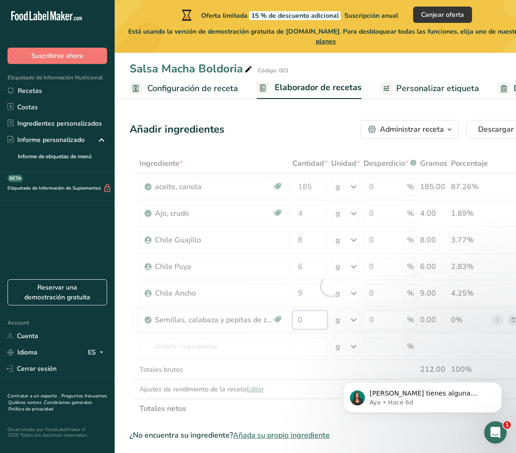
click at [308, 322] on div "Ingrediente * Cantidad * Unidad * Desperdicio * .a-a{fill:#347362;}.b-a{fill:#f…" at bounding box center [330, 286] width 402 height 265
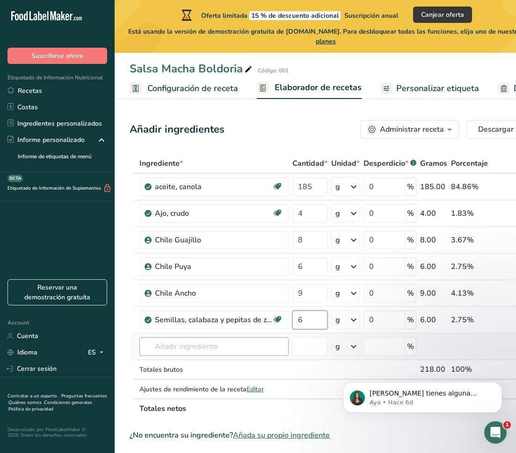
type input "6"
click at [235, 347] on div "Ingrediente * Cantidad * Unidad * Desperdicio * .a-a{fill:#347362;}.b-a{fill:#f…" at bounding box center [330, 286] width 402 height 265
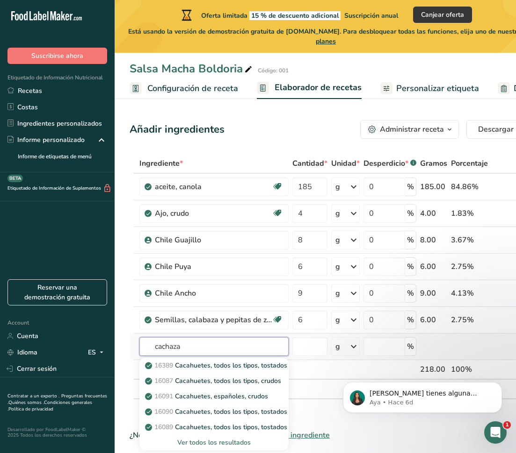
type input "cachaza"
drag, startPoint x: 235, startPoint y: 347, endPoint x: 252, endPoint y: 410, distance: 66.0
click at [252, 410] on p "16090 Cacahuetes, todos los tipos, tostados en seco, con sal" at bounding box center [242, 412] width 190 height 10
type input "Peanuts, all types, dry-roasted, with salt"
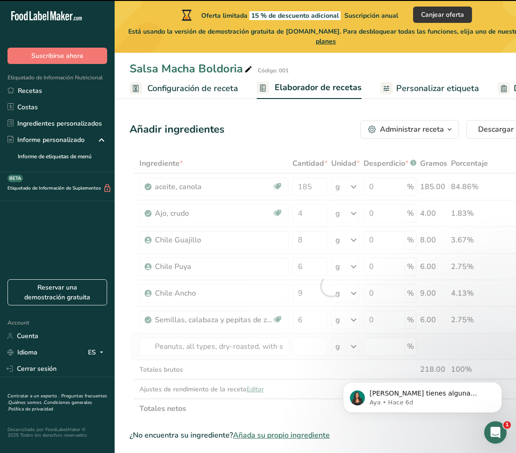
type input "0"
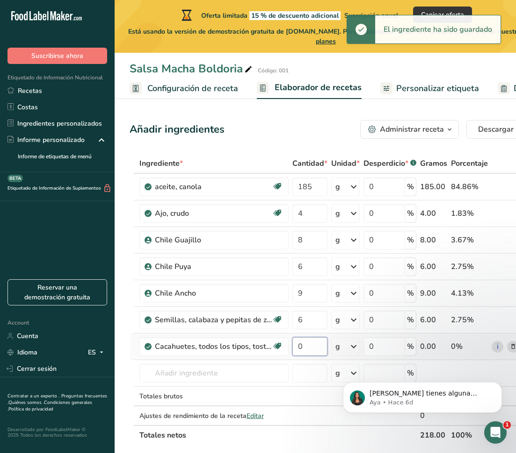
click at [304, 347] on input "0" at bounding box center [309, 346] width 35 height 19
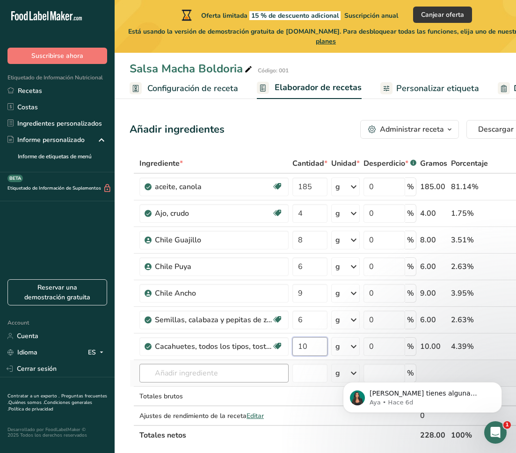
type input "10"
click at [241, 372] on div "Ingrediente * Cantidad * Unidad * Desperdicio * .a-a{fill:#347362;}.b-a{fill:#f…" at bounding box center [330, 300] width 402 height 292
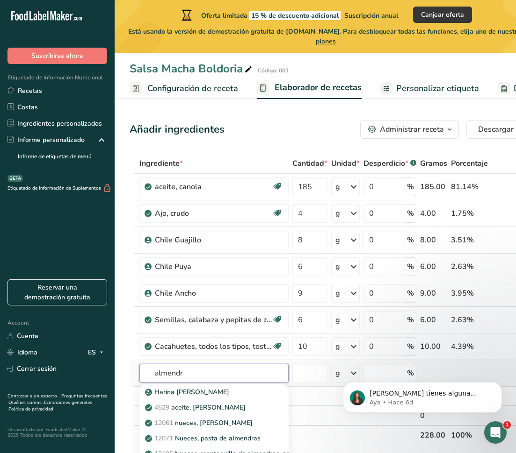
type input "almendruco"
drag, startPoint x: 241, startPoint y: 372, endPoint x: 217, endPoint y: 428, distance: 60.8
click at [217, 428] on link "12061 nueces, [PERSON_NAME]" at bounding box center [213, 423] width 149 height 15
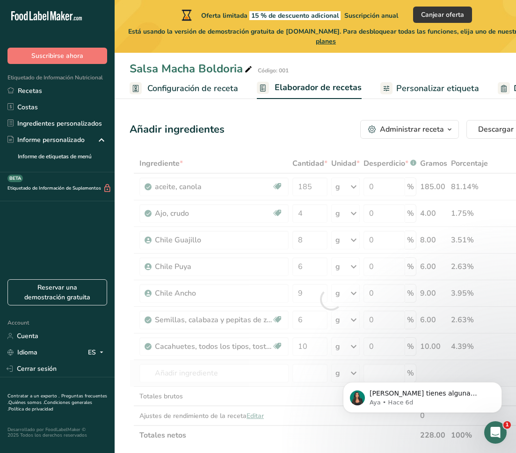
type input "Nuts, almonds"
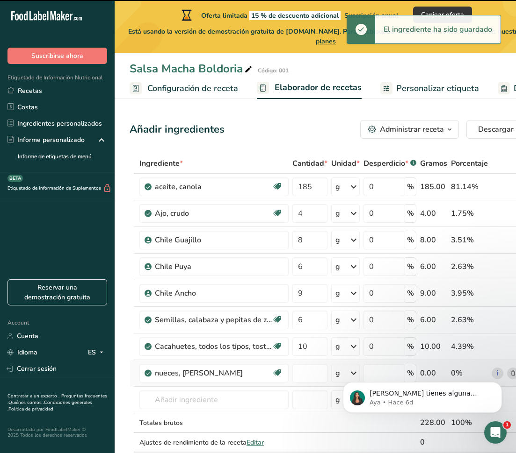
type input "0"
click at [307, 371] on input "0" at bounding box center [309, 373] width 35 height 19
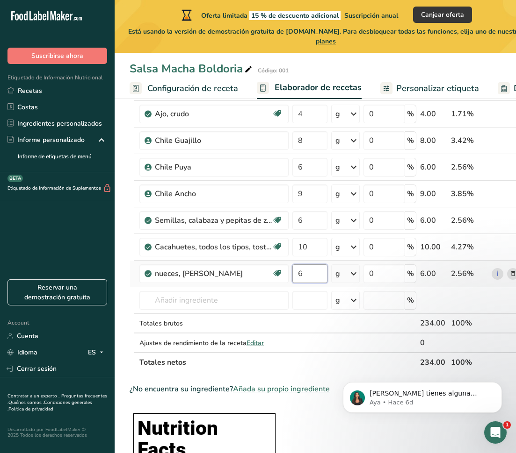
scroll to position [102, 0]
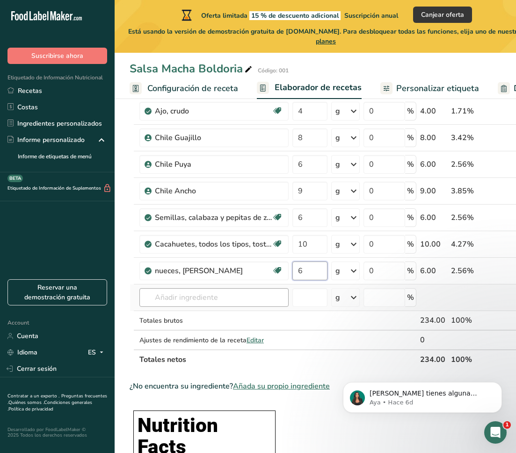
type input "6"
click at [206, 297] on div "Ingrediente * Cantidad * Unidad * Desperdicio * .a-a{fill:#347362;}.b-a{fill:#f…" at bounding box center [330, 210] width 402 height 318
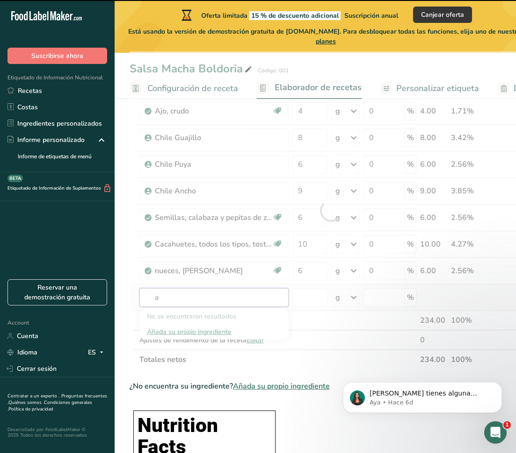
type input "aj"
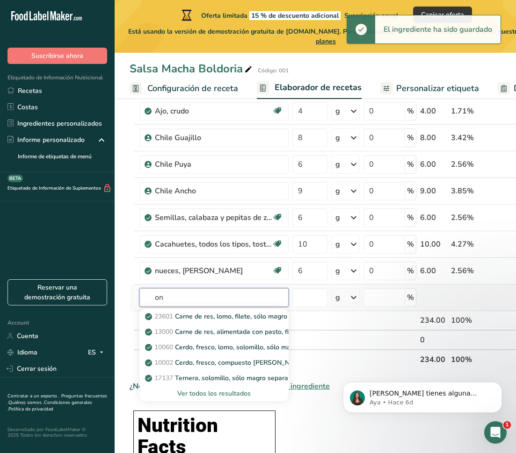
type input "o"
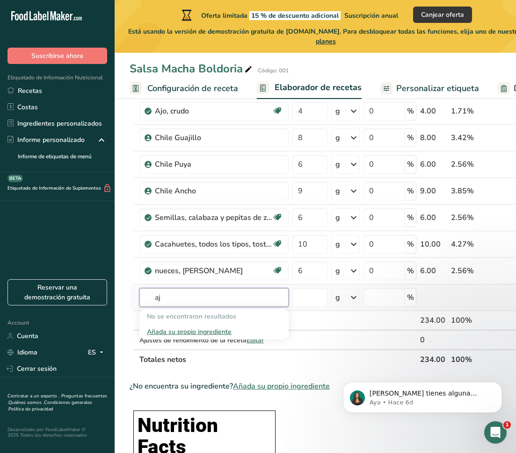
type input "a"
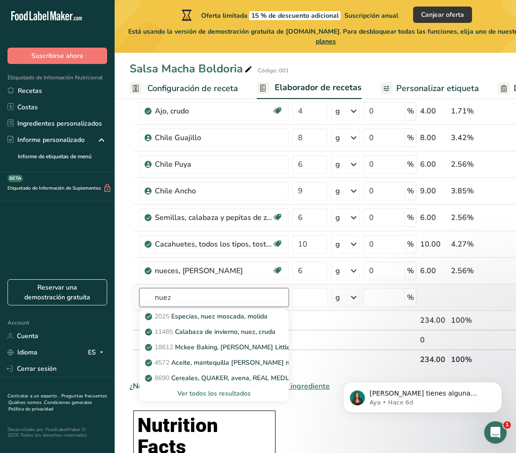
type input "nuez"
click at [212, 392] on div "Ver todos los resultados" at bounding box center [214, 394] width 134 height 10
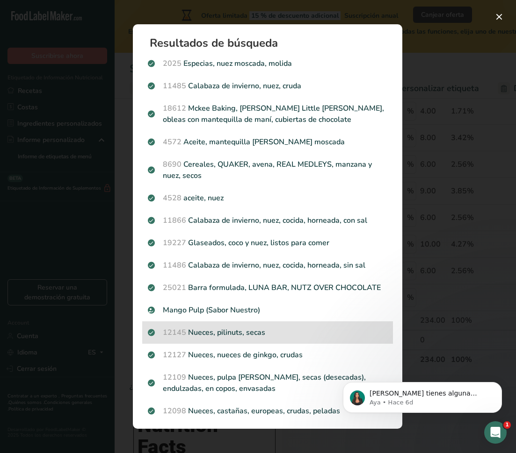
click at [239, 335] on p "12145 Nueces, pilinuts, secas" at bounding box center [267, 332] width 239 height 11
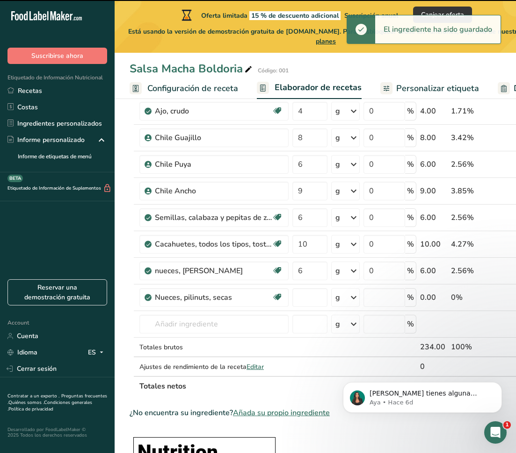
type input "0"
click at [309, 295] on input "0" at bounding box center [309, 297] width 35 height 19
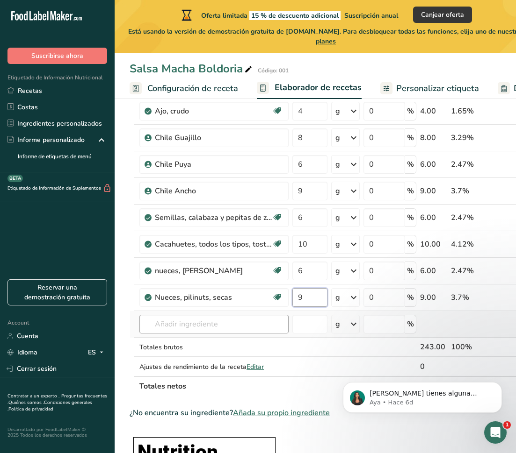
type input "9"
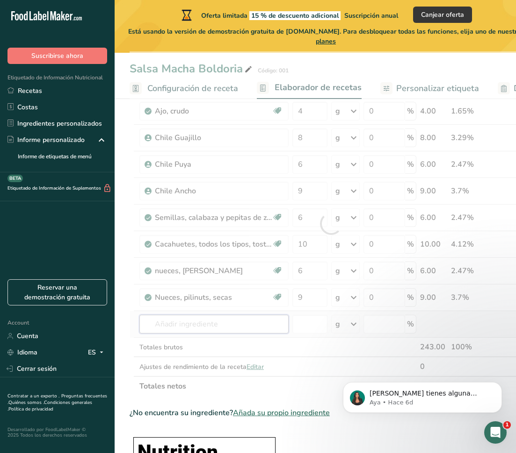
click at [253, 321] on div "Ingrediente * Cantidad * Unidad * Desperdicio * .a-a{fill:#347362;}.b-a{fill:#f…" at bounding box center [330, 223] width 402 height 345
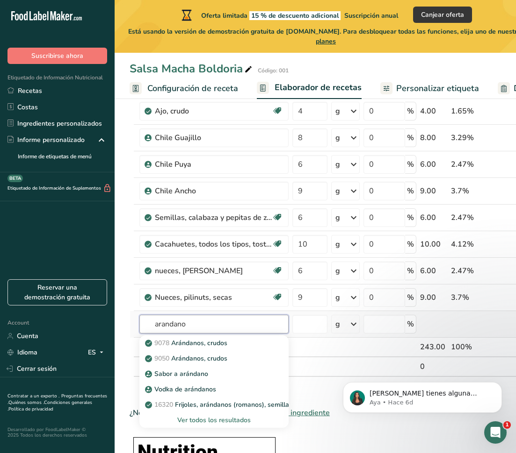
type input "arándano"
drag, startPoint x: 253, startPoint y: 321, endPoint x: 229, endPoint y: 343, distance: 32.4
click at [227, 343] on p "9078 Arándanos, crudos" at bounding box center [187, 343] width 80 height 10
type input "Cranberries, raw"
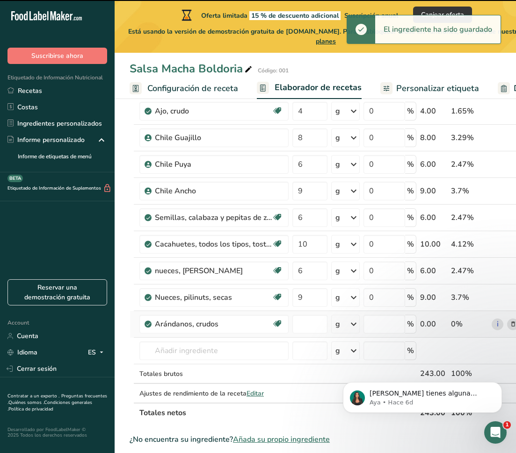
type input "0"
click at [307, 324] on input "0" at bounding box center [309, 324] width 35 height 19
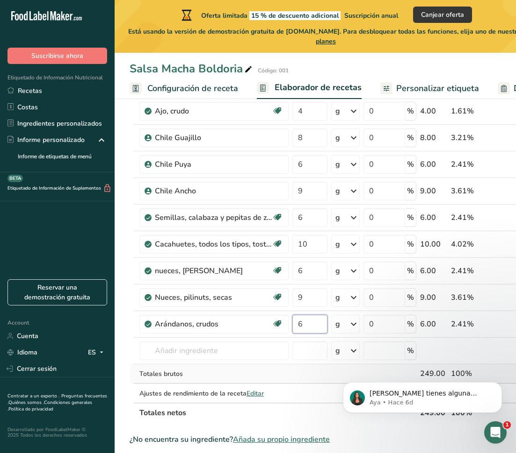
type input "6"
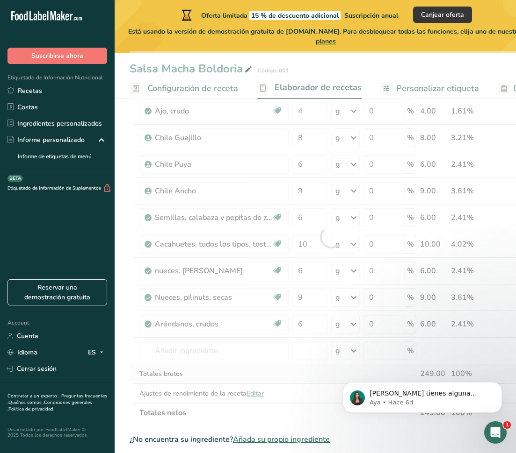
click at [302, 374] on div "Ingrediente * Cantidad * Unidad * Desperdicio * .a-a{fill:#347362;}.b-a{fill:#f…" at bounding box center [330, 237] width 402 height 372
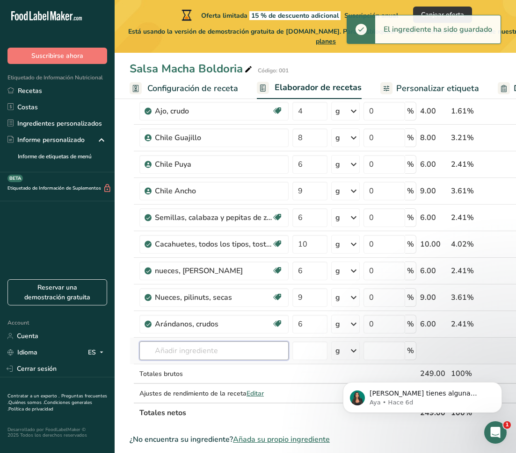
click at [222, 346] on input "text" at bounding box center [213, 351] width 149 height 19
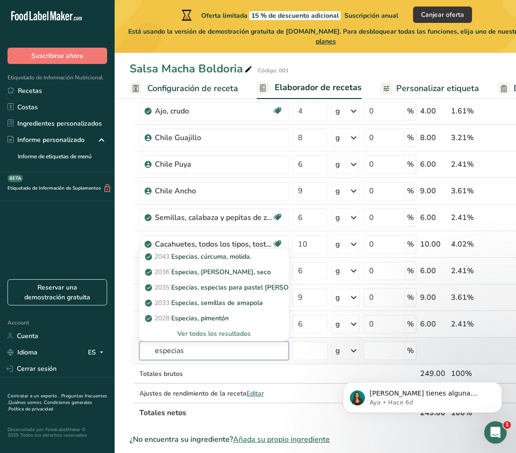
type input "especias"
click at [217, 335] on div "Ver todos los resultados" at bounding box center [214, 334] width 134 height 10
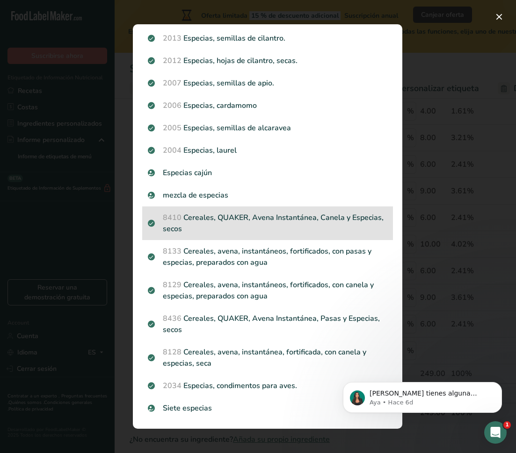
scroll to position [810, 0]
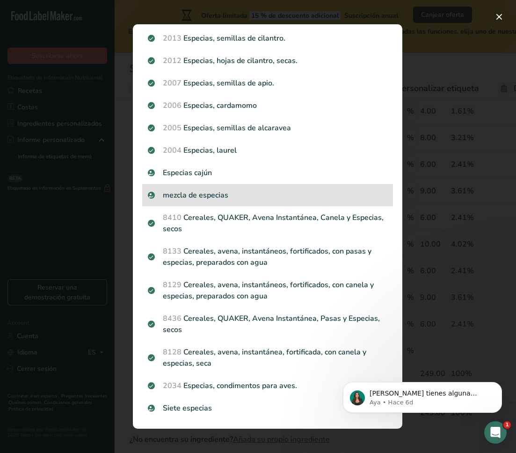
click at [224, 197] on p "mezcla de especias" at bounding box center [267, 195] width 239 height 11
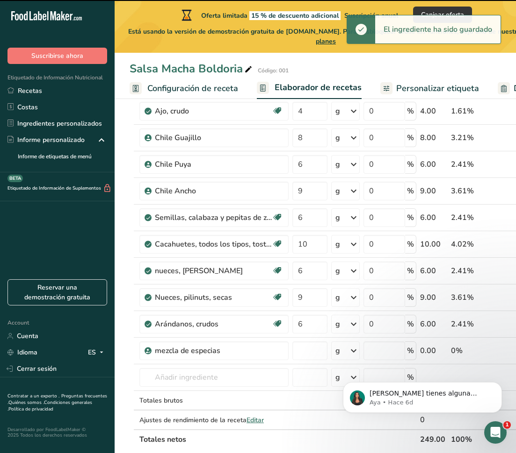
type input "0"
click at [305, 356] on input "0" at bounding box center [309, 351] width 35 height 19
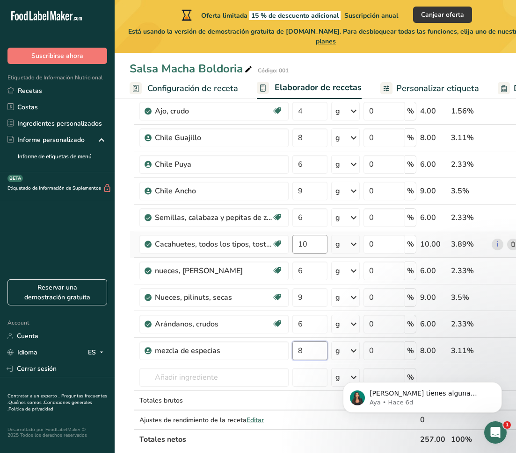
type input "8"
click at [309, 247] on div "Ingrediente * Cantidad * Unidad * Desperdicio * .a-a{fill:#347362;}.b-a{fill:#f…" at bounding box center [330, 250] width 402 height 398
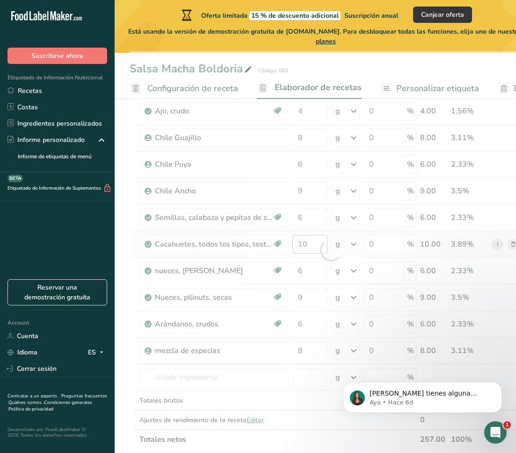
click at [309, 247] on div at bounding box center [330, 250] width 402 height 398
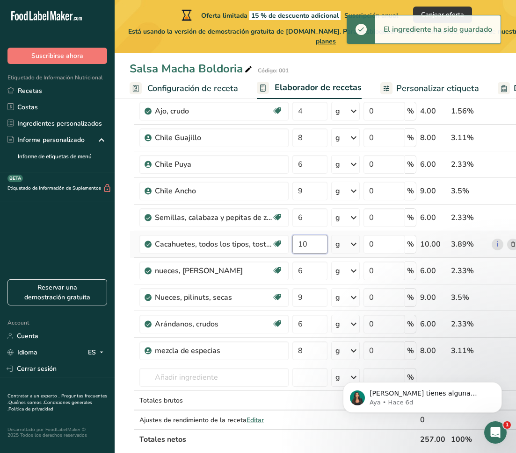
click at [309, 245] on input "10" at bounding box center [309, 244] width 35 height 19
type input "1"
type input "9"
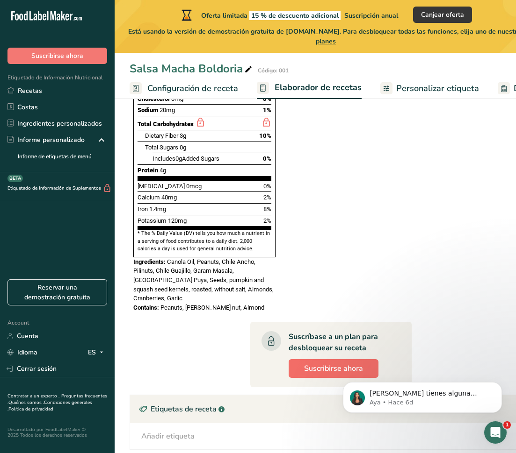
scroll to position [668, 0]
